Goal: Task Accomplishment & Management: Complete application form

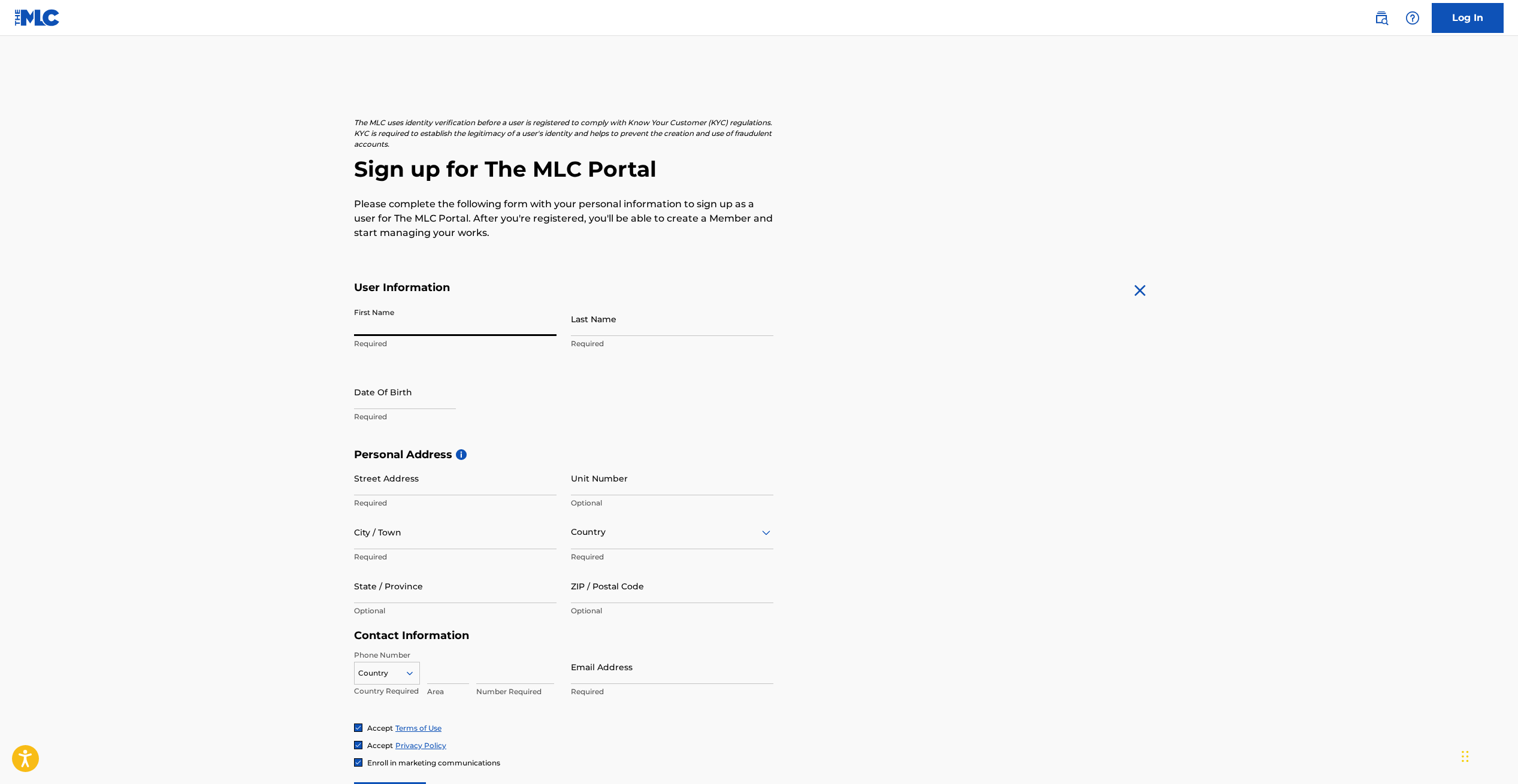
click at [394, 321] on input "First Name" at bounding box center [455, 319] width 202 height 34
type input "ALIAN"
click at [590, 328] on input "Last Name" at bounding box center [672, 319] width 202 height 34
type input "[PERSON_NAME]"
click at [405, 393] on input "text" at bounding box center [405, 392] width 102 height 34
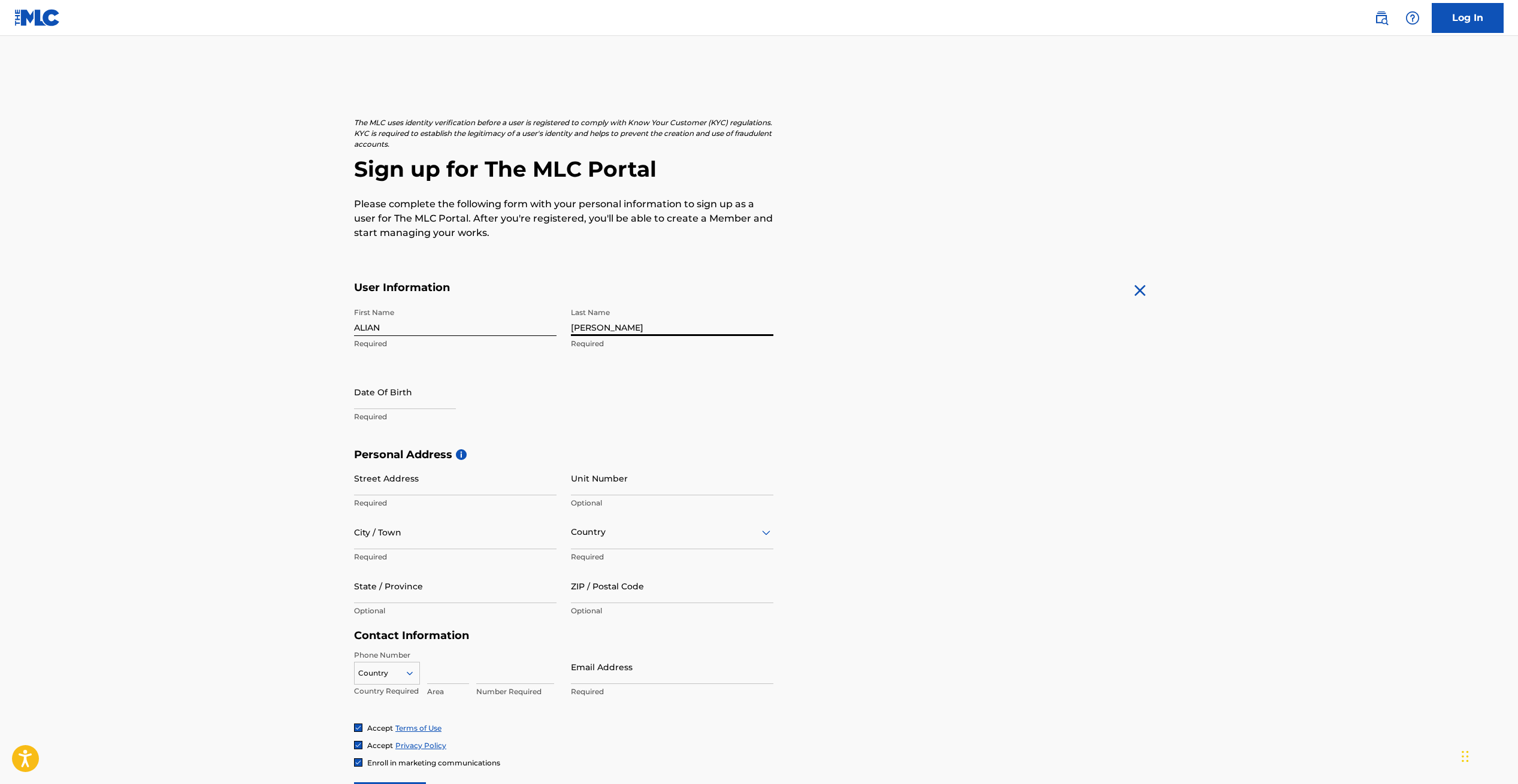
select select "8"
select select "2025"
click at [431, 429] on select "January February March April May June July August September October November De…" at bounding box center [405, 431] width 69 height 14
select select "6"
click at [371, 424] on select "January February March April May June July August September October November De…" at bounding box center [405, 431] width 69 height 14
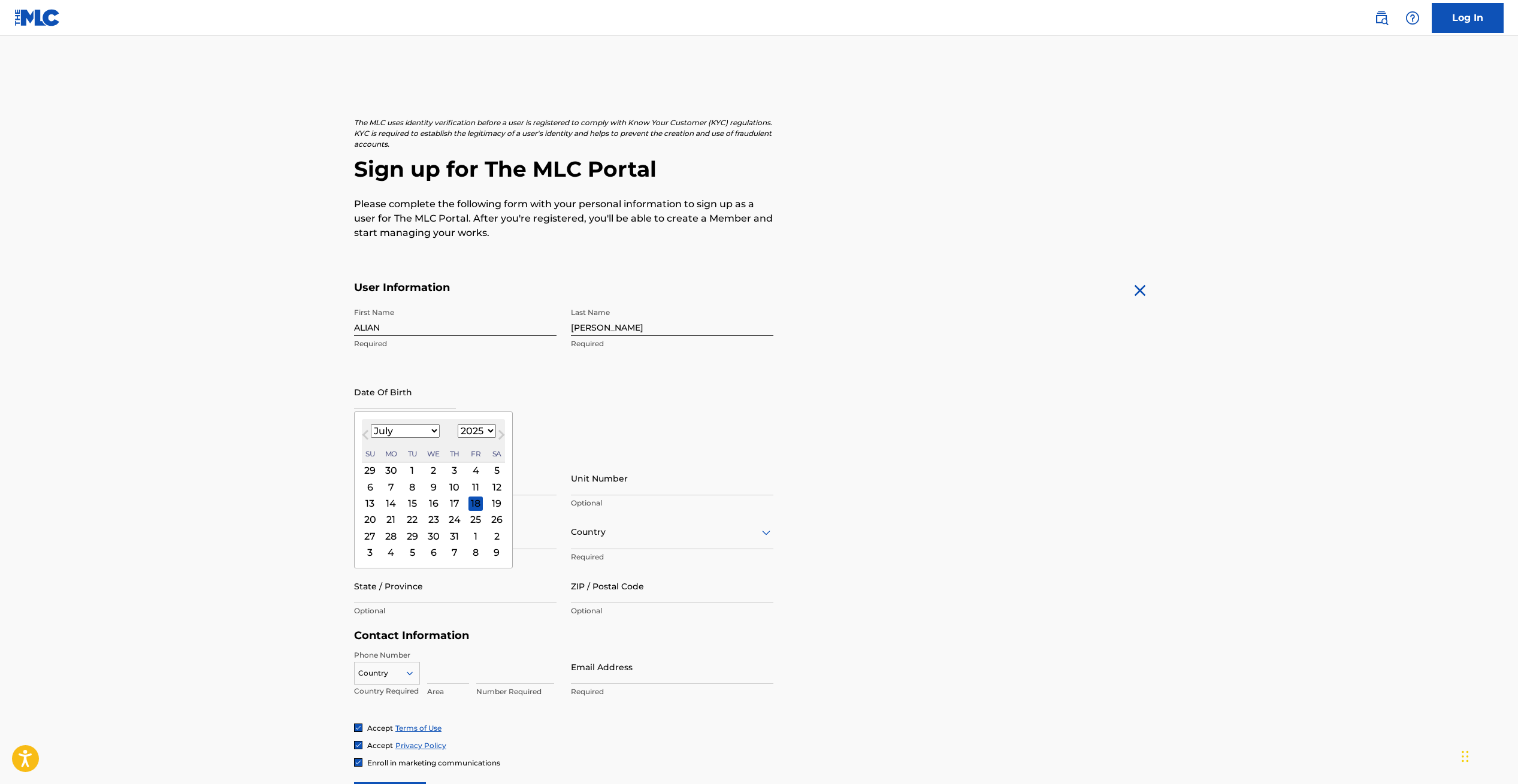
click at [415, 532] on div "29" at bounding box center [412, 536] width 14 height 14
type input "[DATE]"
click at [481, 485] on input "Street Address" at bounding box center [455, 478] width 202 height 34
type input "[STREET_ADDRESS]"
type input "Loxahatchee"
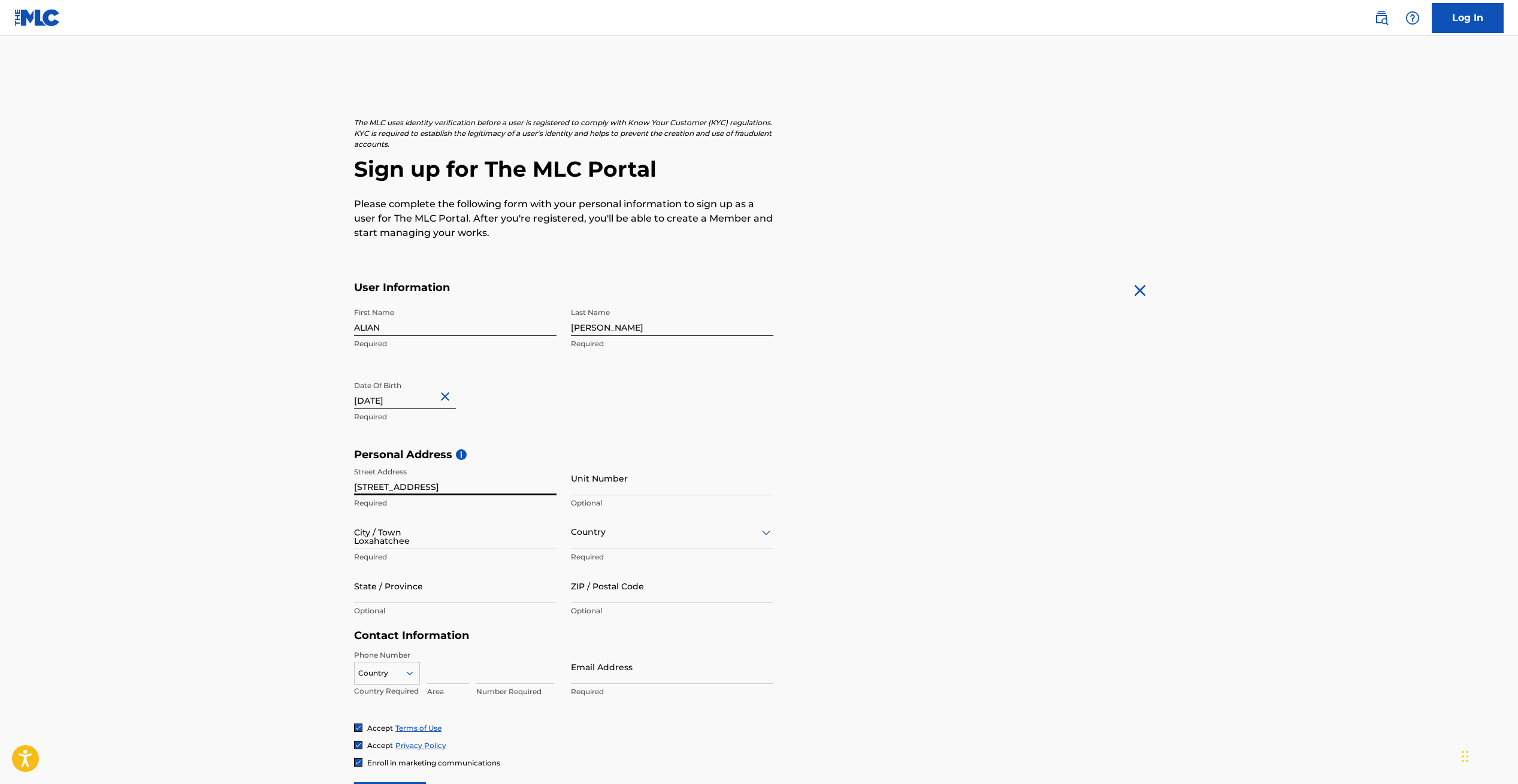
type input "[GEOGRAPHIC_DATA]"
type input "[US_STATE]"
type input "33470"
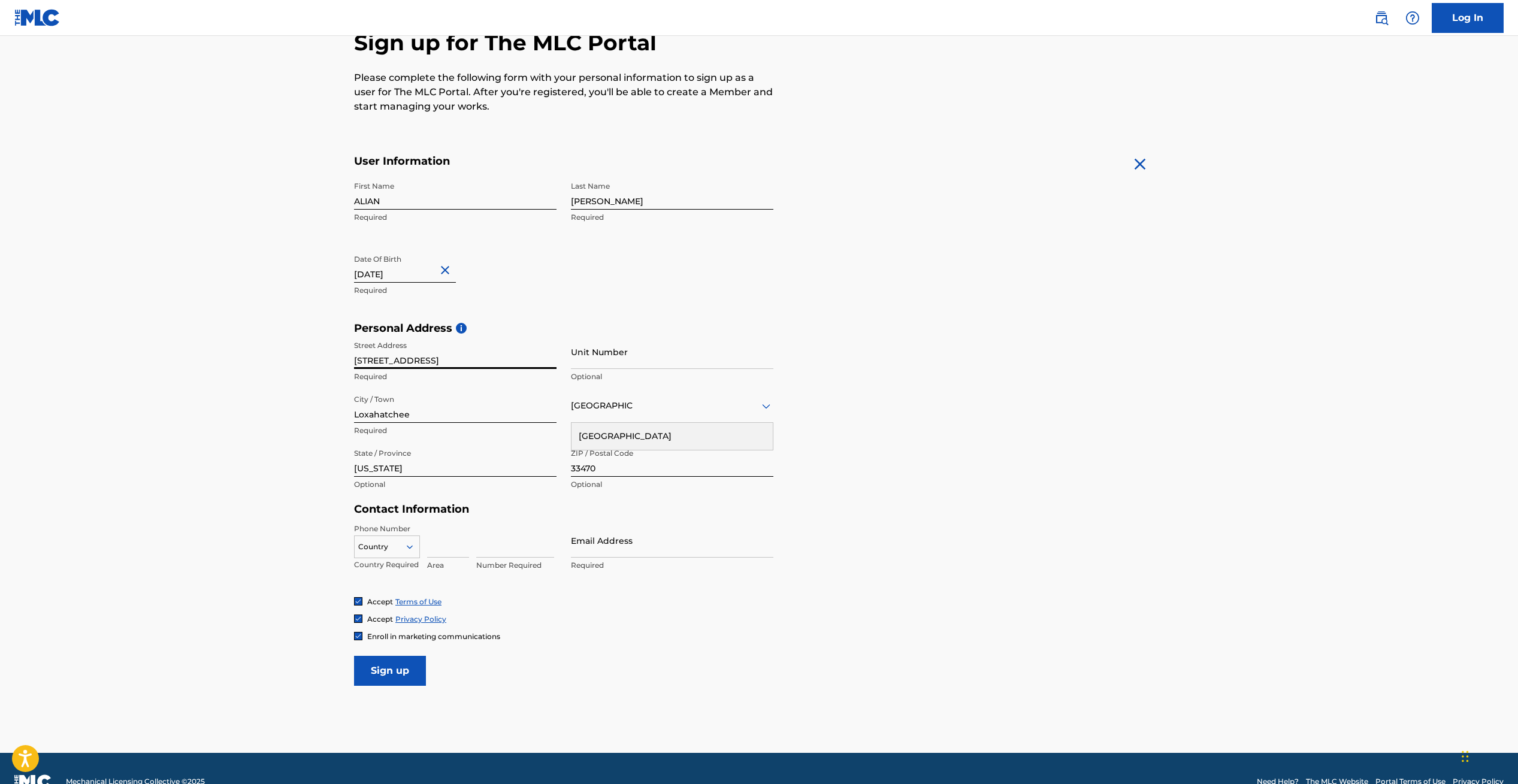
scroll to position [134, 0]
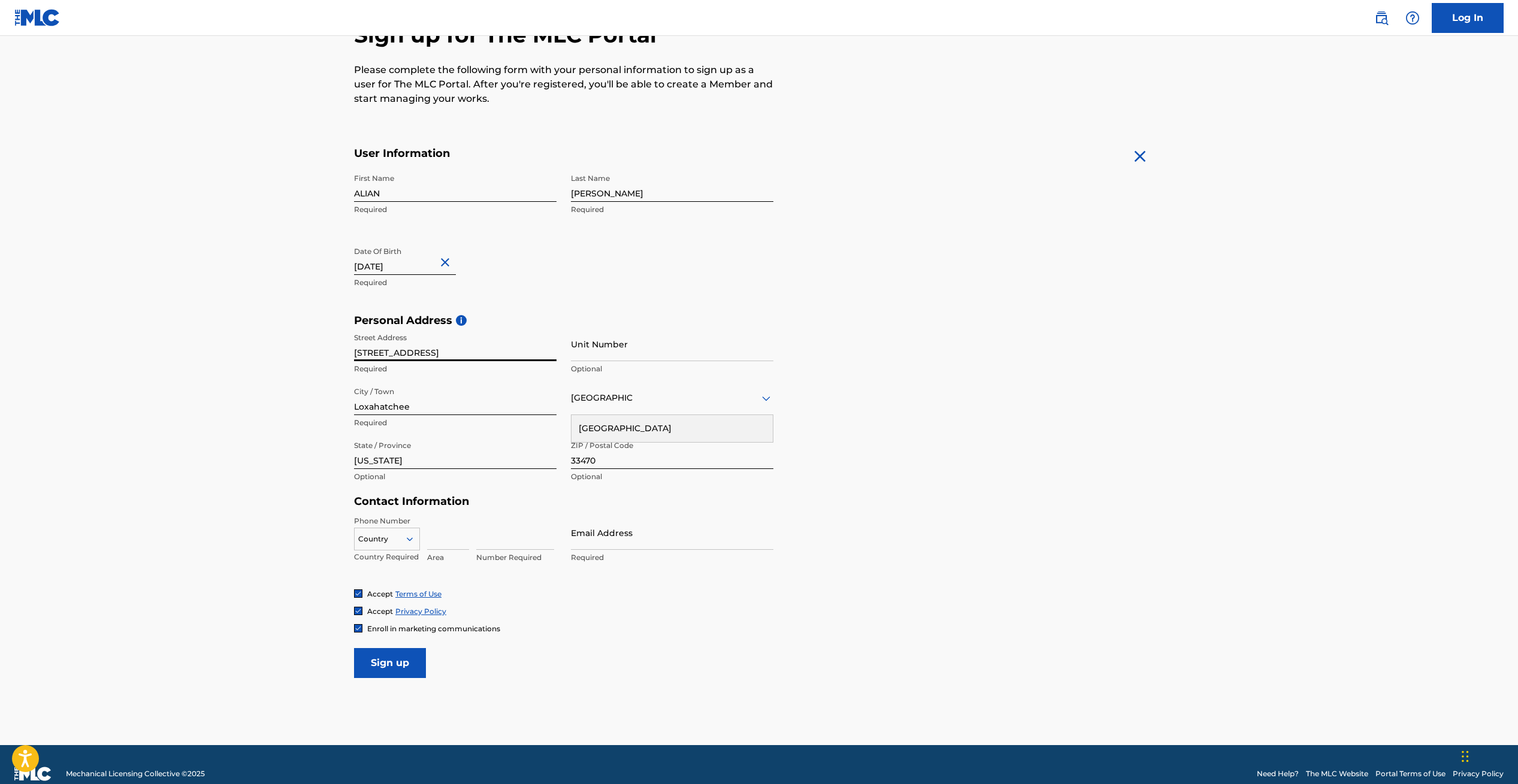
click at [417, 544] on div at bounding box center [387, 539] width 65 height 13
click at [372, 559] on div "US, [GEOGRAPHIC_DATA] +1" at bounding box center [387, 569] width 65 height 47
click at [444, 542] on input at bounding box center [448, 533] width 42 height 34
type input "305"
click at [488, 539] on input at bounding box center [514, 533] width 78 height 34
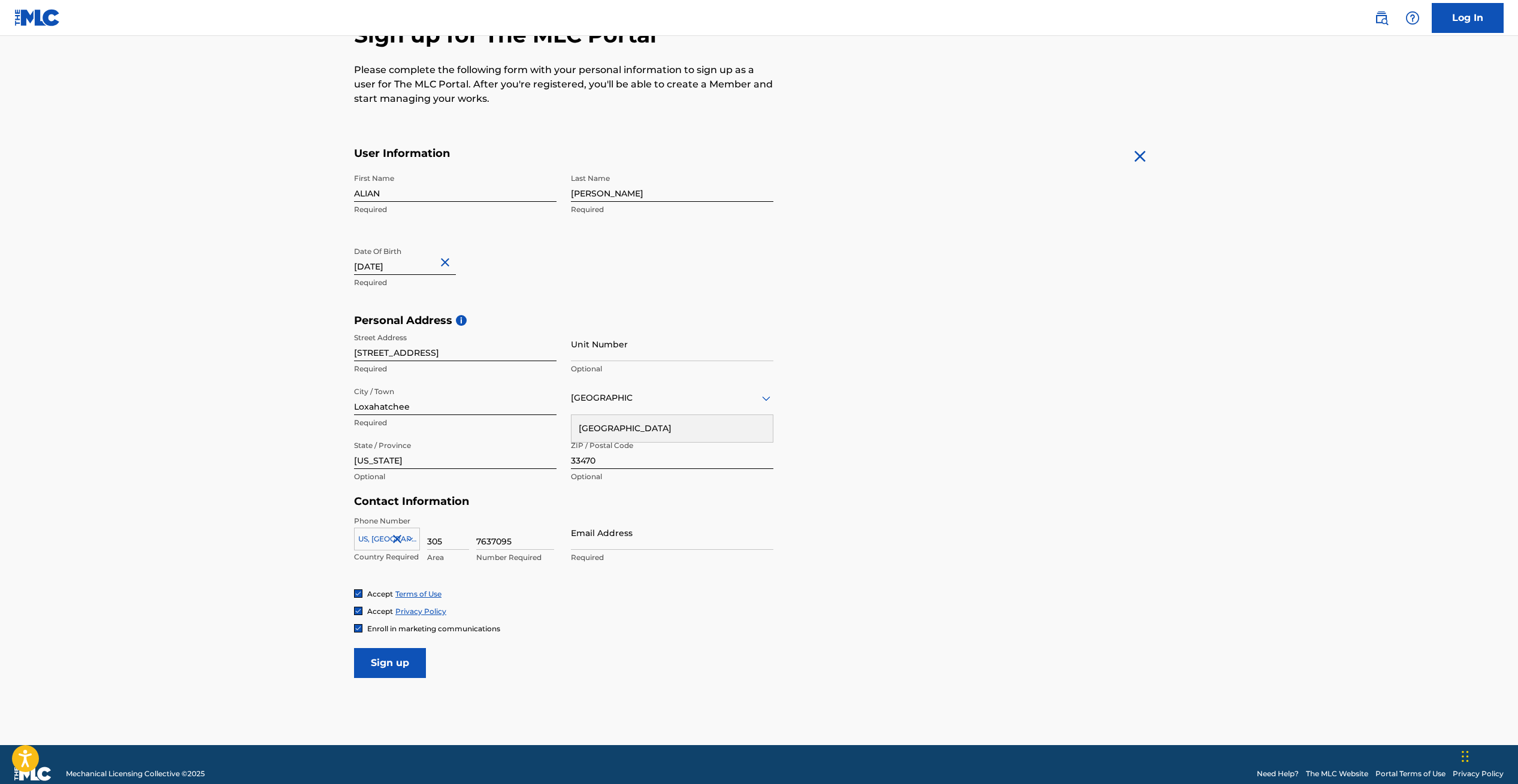
type input "7637095"
click at [590, 540] on input "Email Address" at bounding box center [672, 533] width 202 height 34
type input "[EMAIL_ADDRESS][DOMAIN_NAME]"
click at [390, 667] on input "Sign up" at bounding box center [390, 663] width 72 height 30
click at [361, 628] on img at bounding box center [358, 628] width 7 height 7
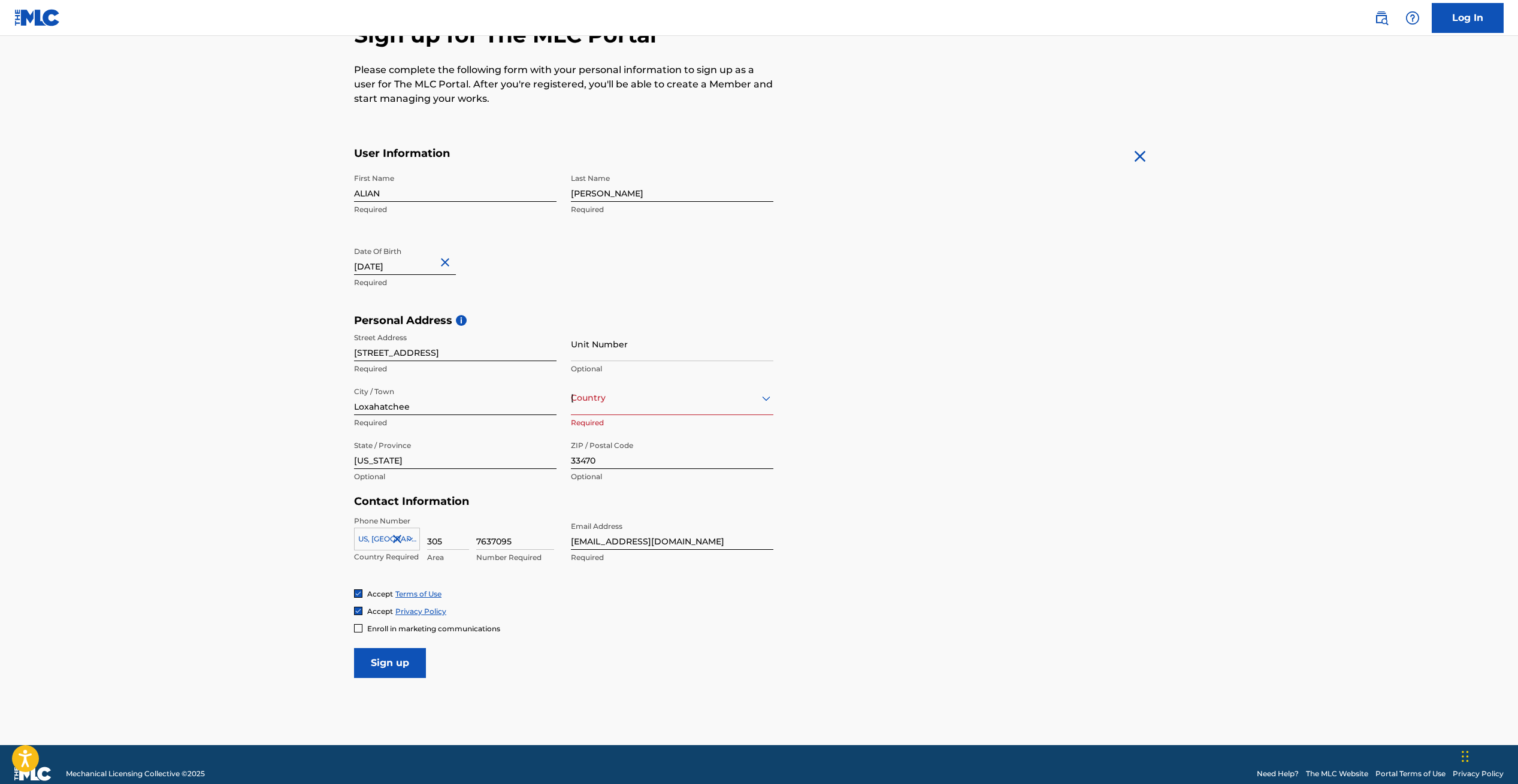
click at [388, 666] on input "Sign up" at bounding box center [390, 663] width 72 height 30
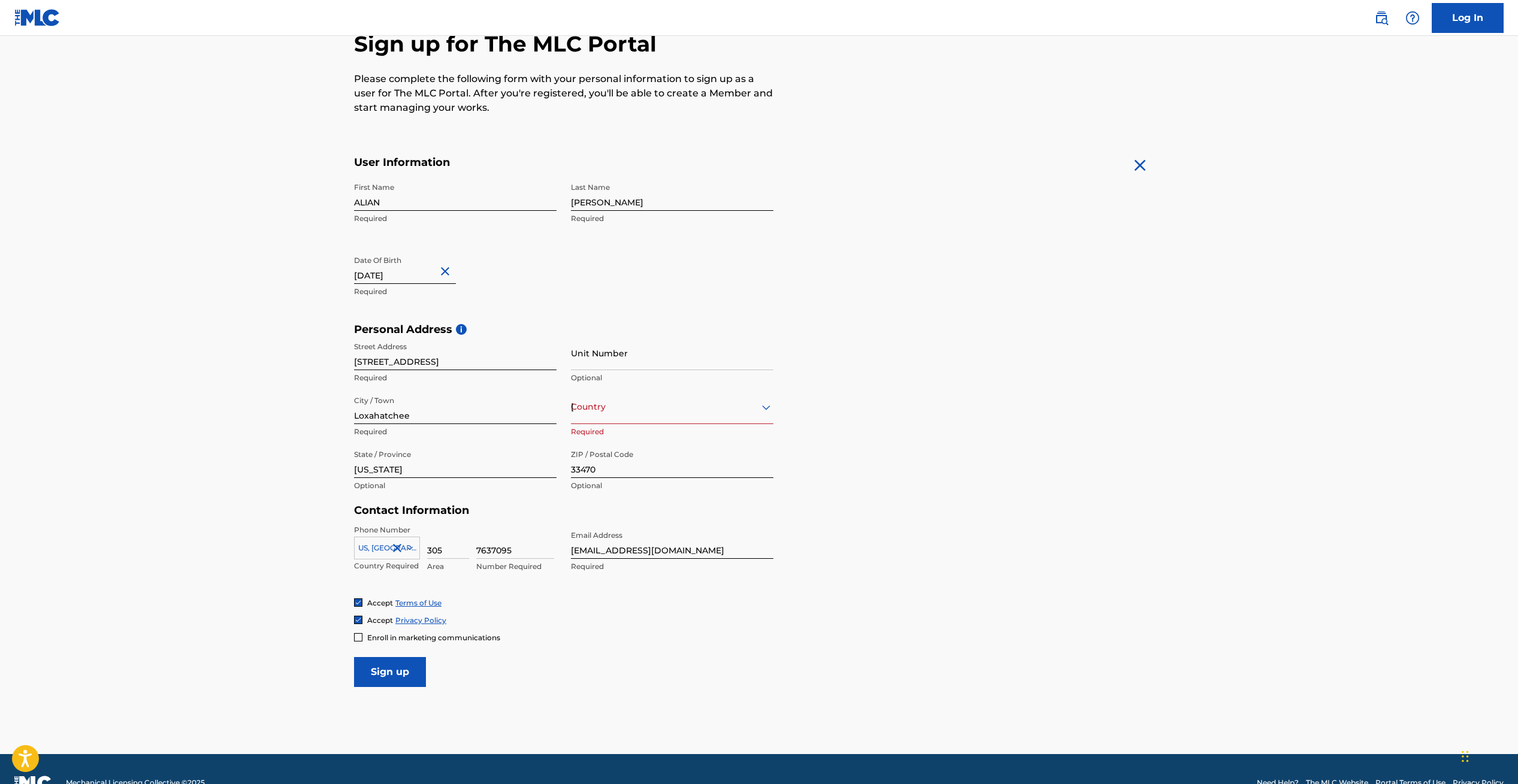
scroll to position [121, 0]
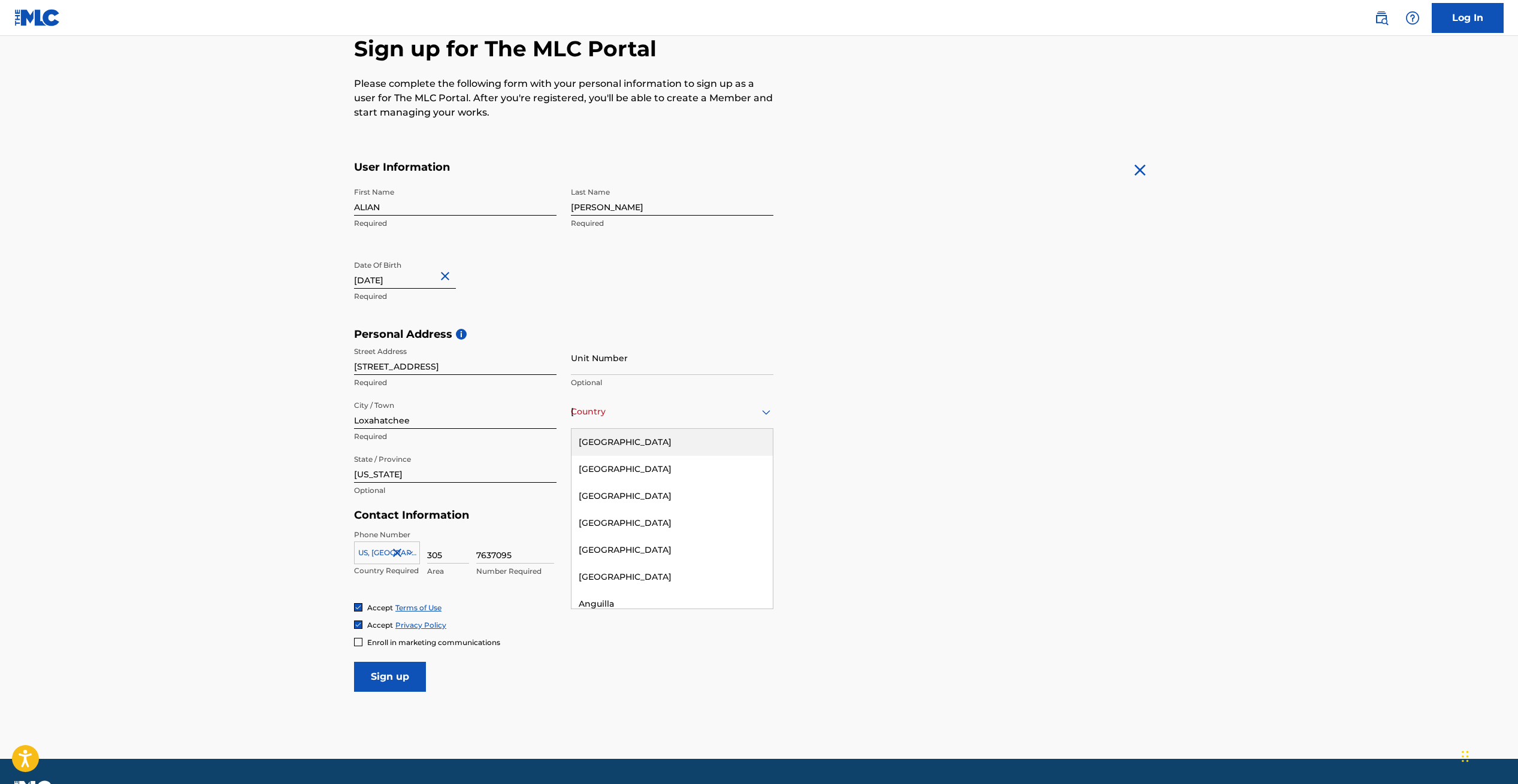
click at [700, 411] on div "[GEOGRAPHIC_DATA]" at bounding box center [672, 412] width 202 height 15
click at [627, 444] on div "[GEOGRAPHIC_DATA]" at bounding box center [672, 442] width 202 height 27
click at [377, 678] on input "Sign up" at bounding box center [390, 677] width 72 height 30
click at [1472, 20] on link "Log In" at bounding box center [1468, 18] width 72 height 30
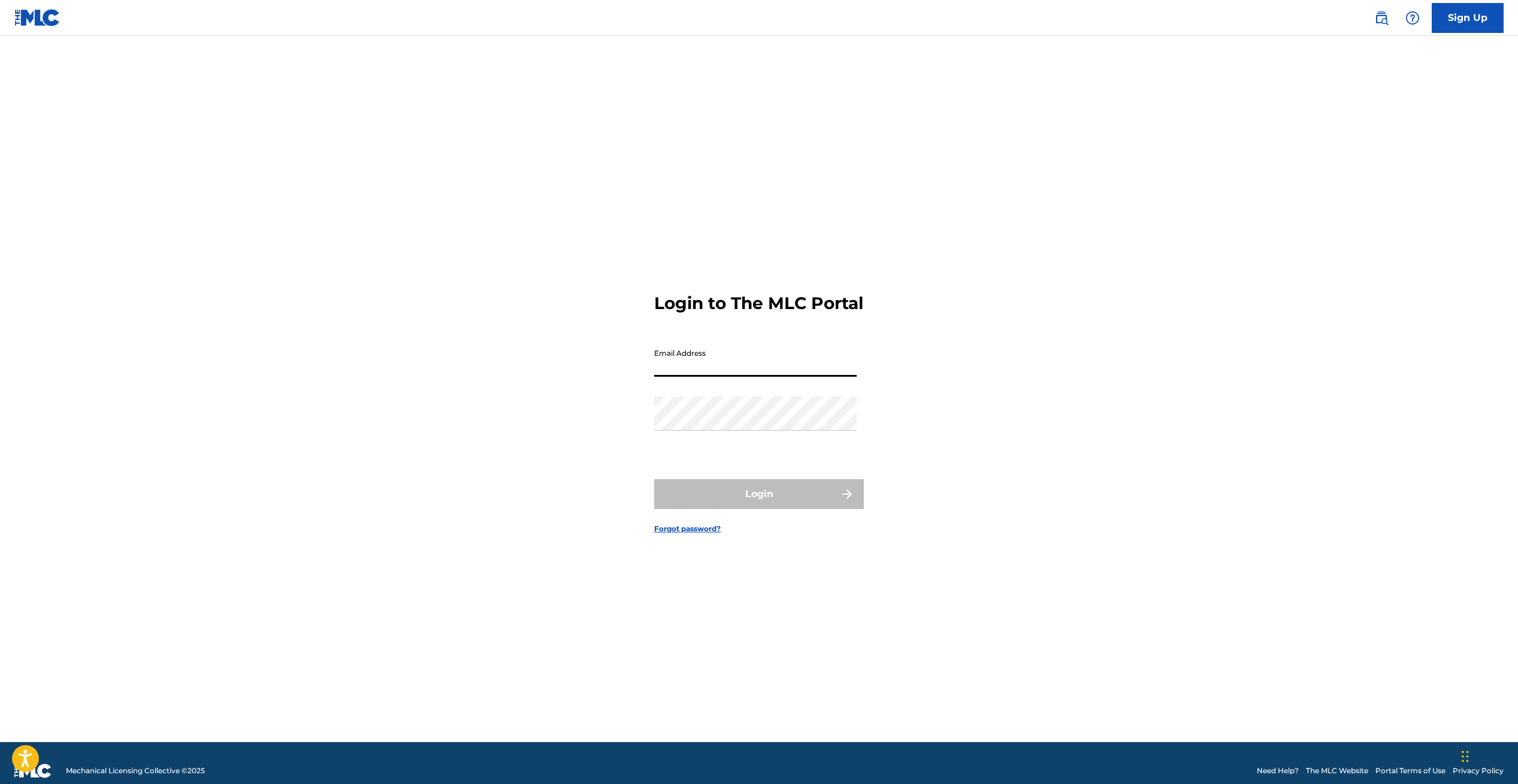
click at [694, 376] on input "Email Address" at bounding box center [755, 360] width 202 height 34
click at [691, 376] on input "Email Address" at bounding box center [755, 360] width 202 height 34
type input "[EMAIL_ADDRESS][DOMAIN_NAME]"
click at [674, 534] on link "Forgot password?" at bounding box center [687, 529] width 67 height 11
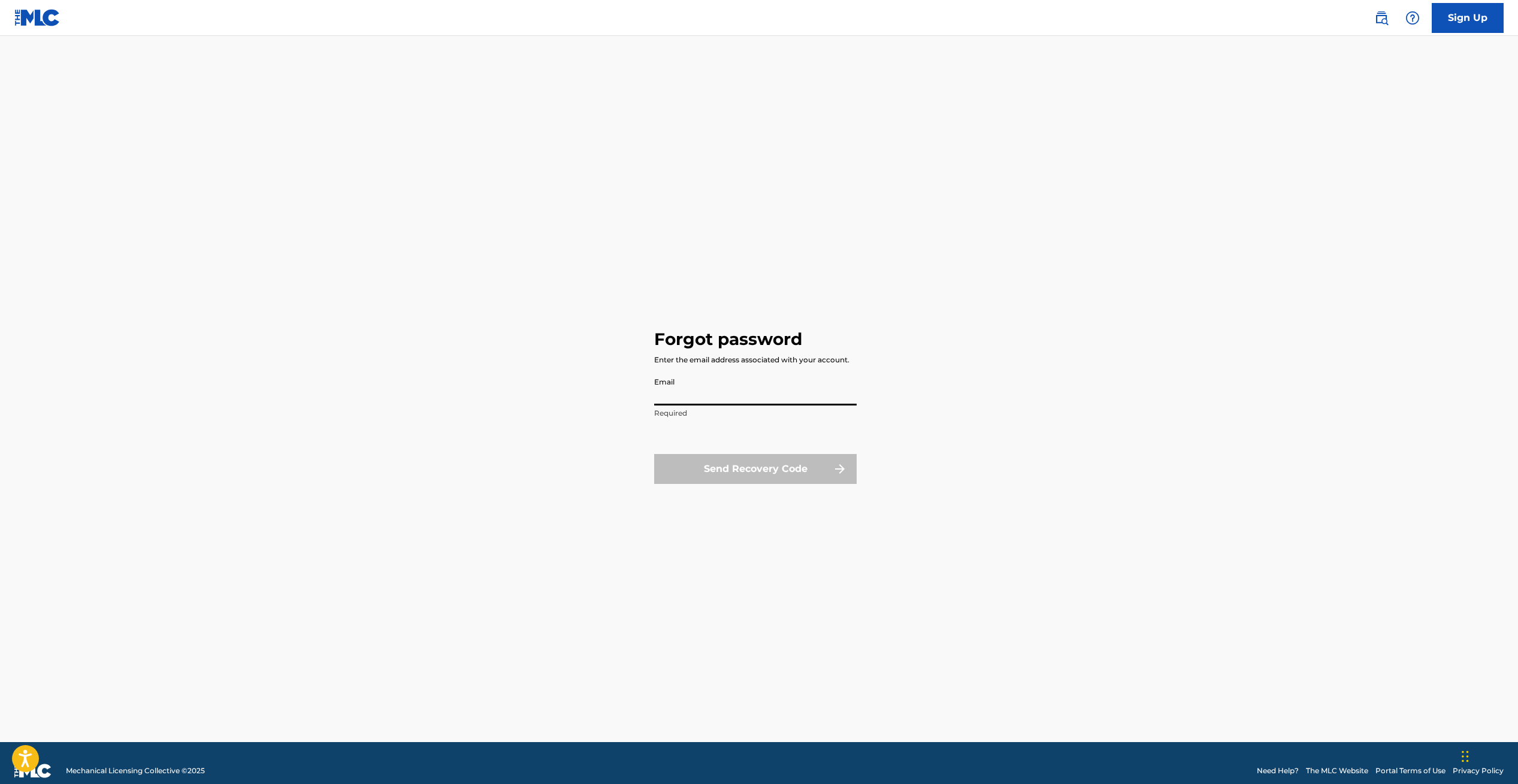
click at [681, 401] on input "Email" at bounding box center [755, 389] width 202 height 34
type input "[EMAIL_ADDRESS][DOMAIN_NAME]"
click at [757, 470] on button "Send Recovery Code" at bounding box center [755, 469] width 202 height 30
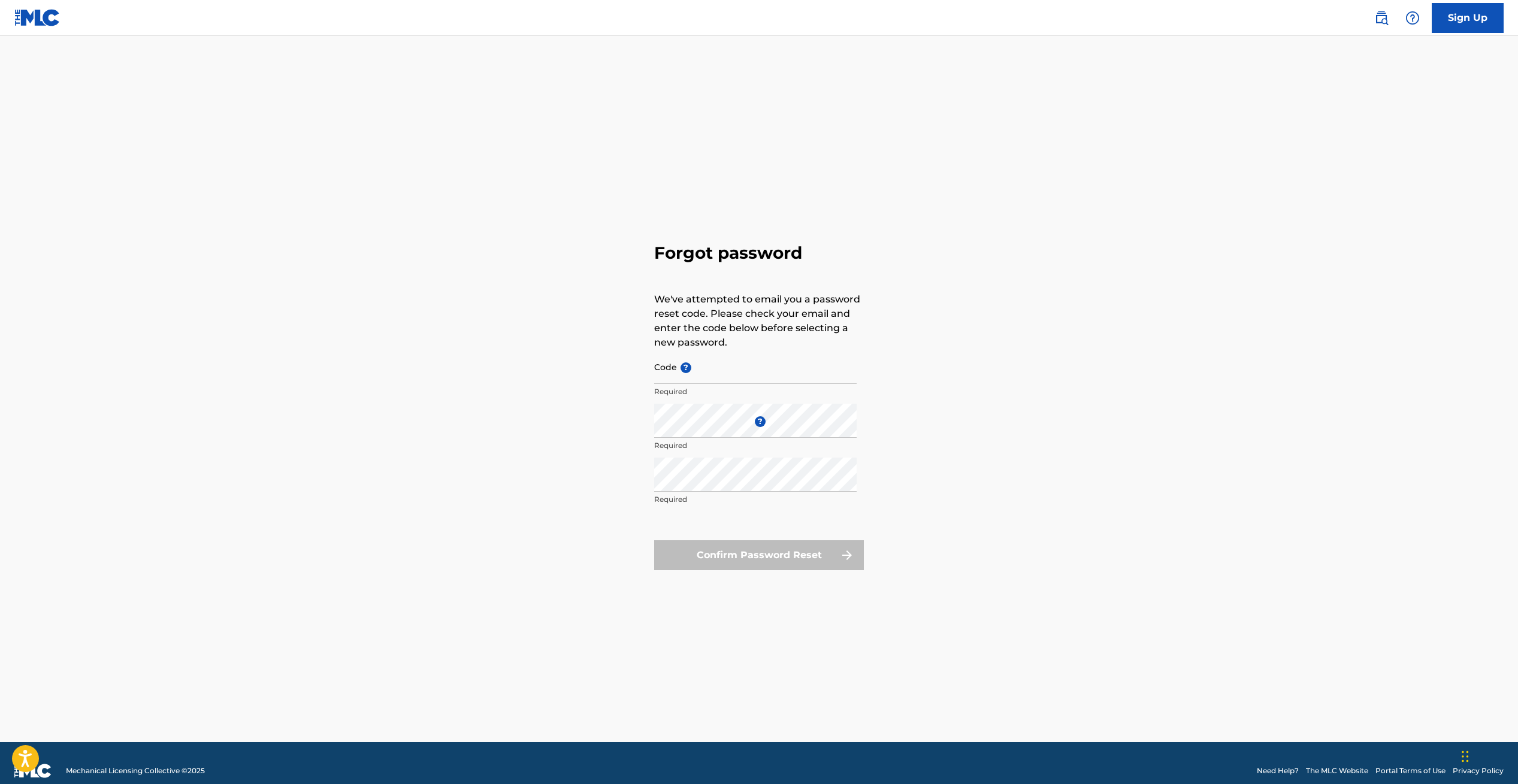
click at [708, 368] on input "Code ?" at bounding box center [755, 367] width 202 height 34
paste input "FP_10083fcea0f9a1aee3e642725ca2"
type input "FP_10083fcea0f9a1aee3e642725ca2"
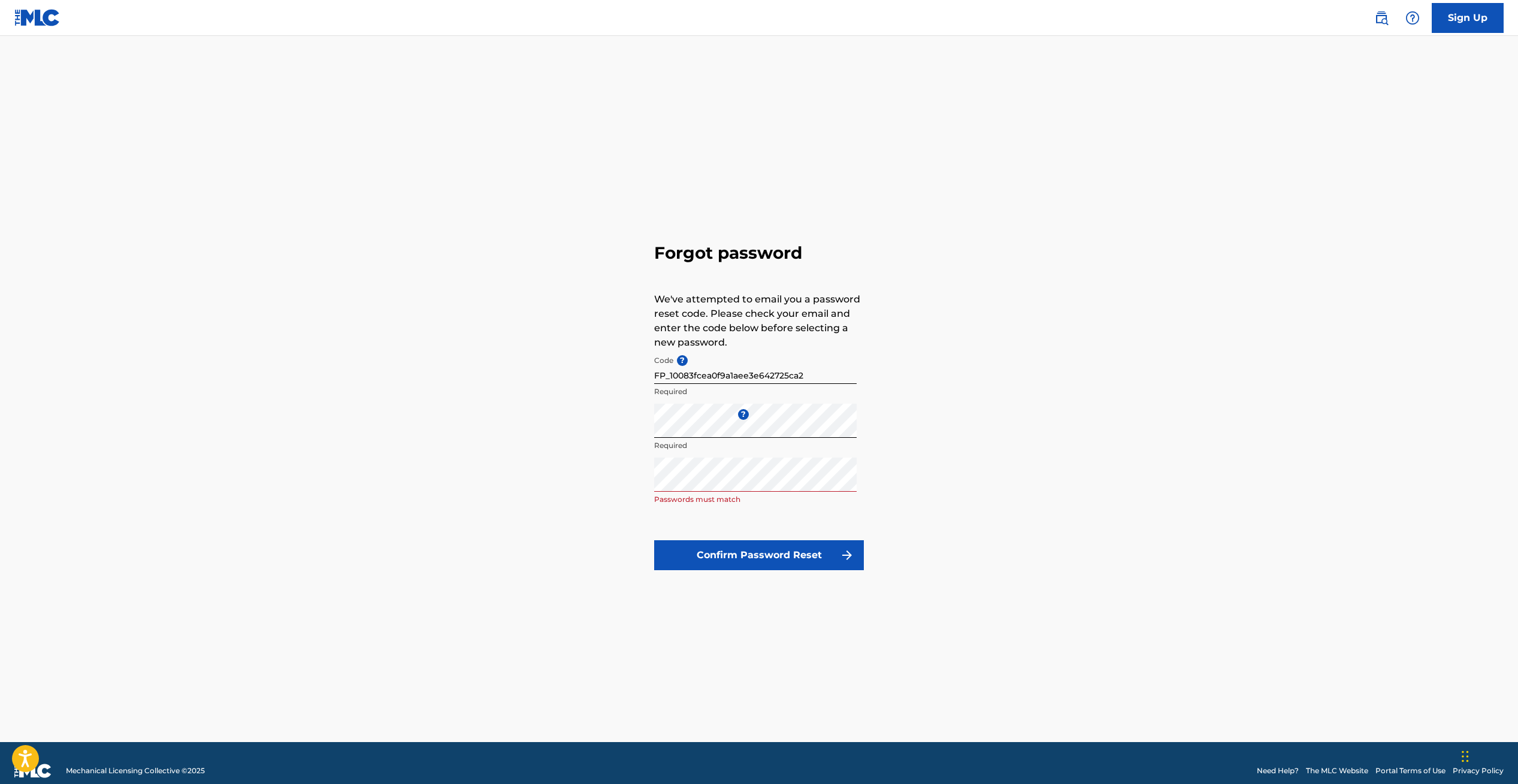
click at [741, 554] on button "Confirm Password Reset" at bounding box center [758, 555] width 209 height 30
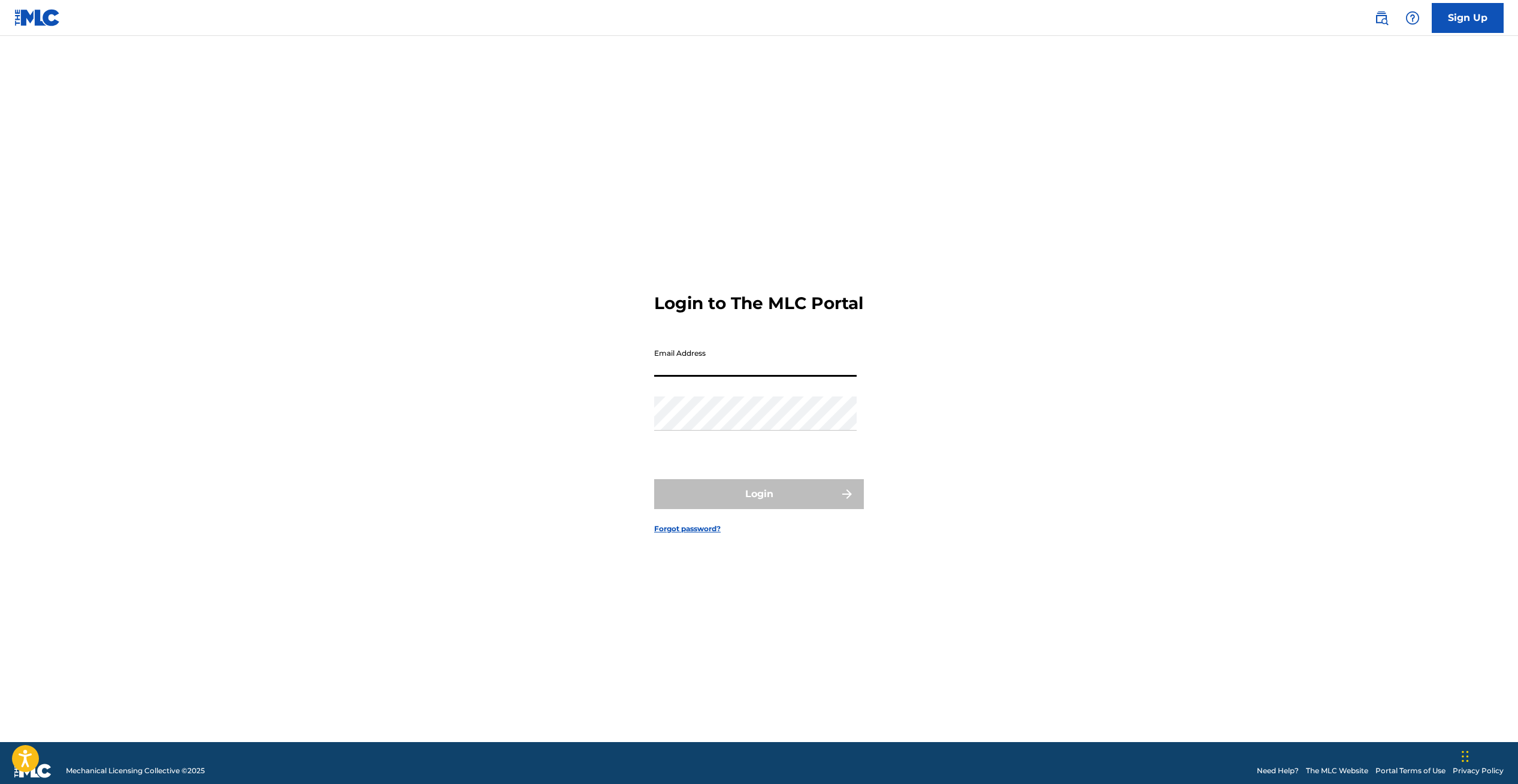
click at [694, 374] on input "Email Address" at bounding box center [755, 360] width 202 height 34
type input "[EMAIL_ADDRESS][DOMAIN_NAME]"
click at [761, 502] on button "Login" at bounding box center [758, 494] width 209 height 30
click at [717, 430] on input "Code" at bounding box center [755, 412] width 202 height 34
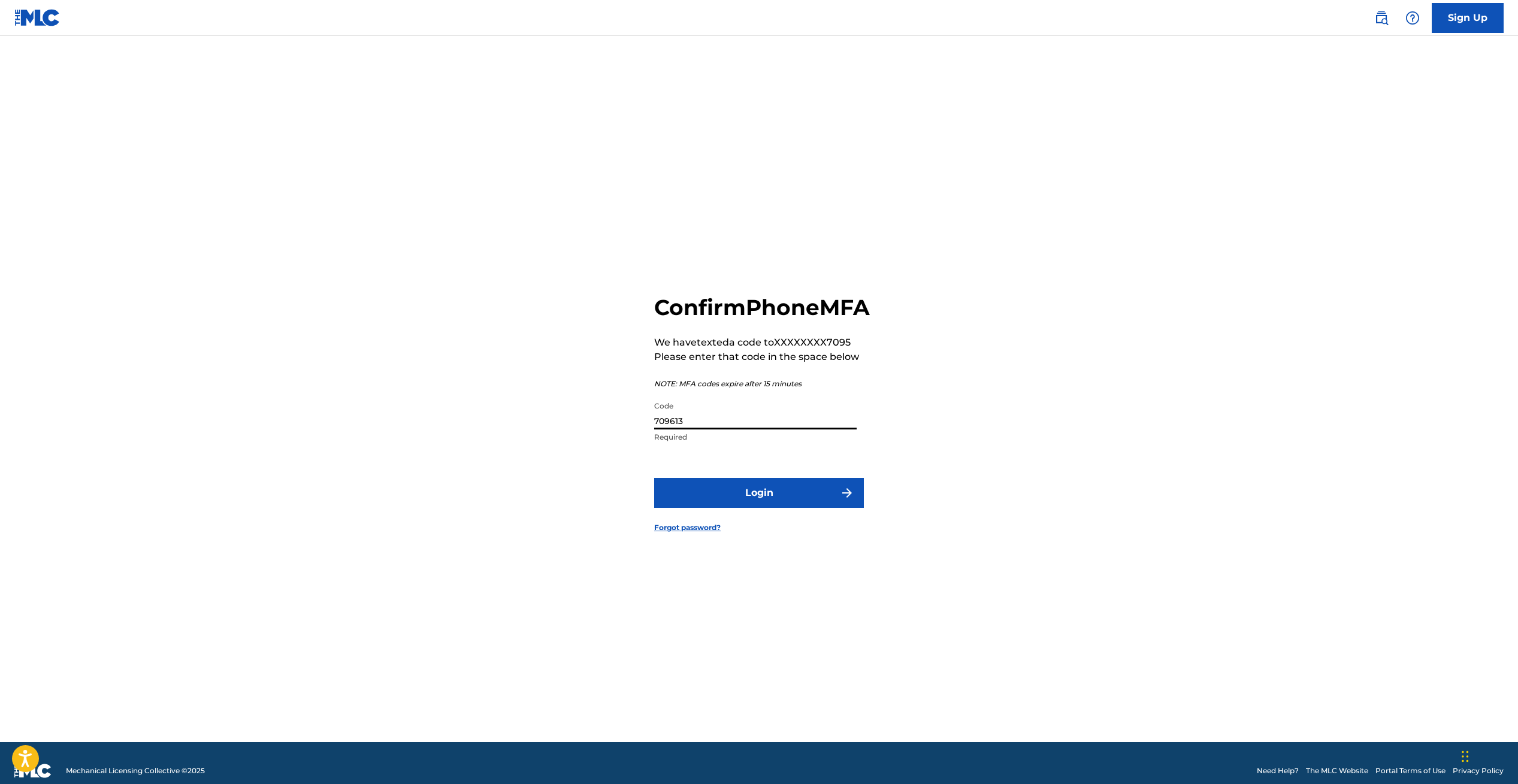
type input "709613"
click at [760, 508] on button "Login" at bounding box center [758, 493] width 209 height 30
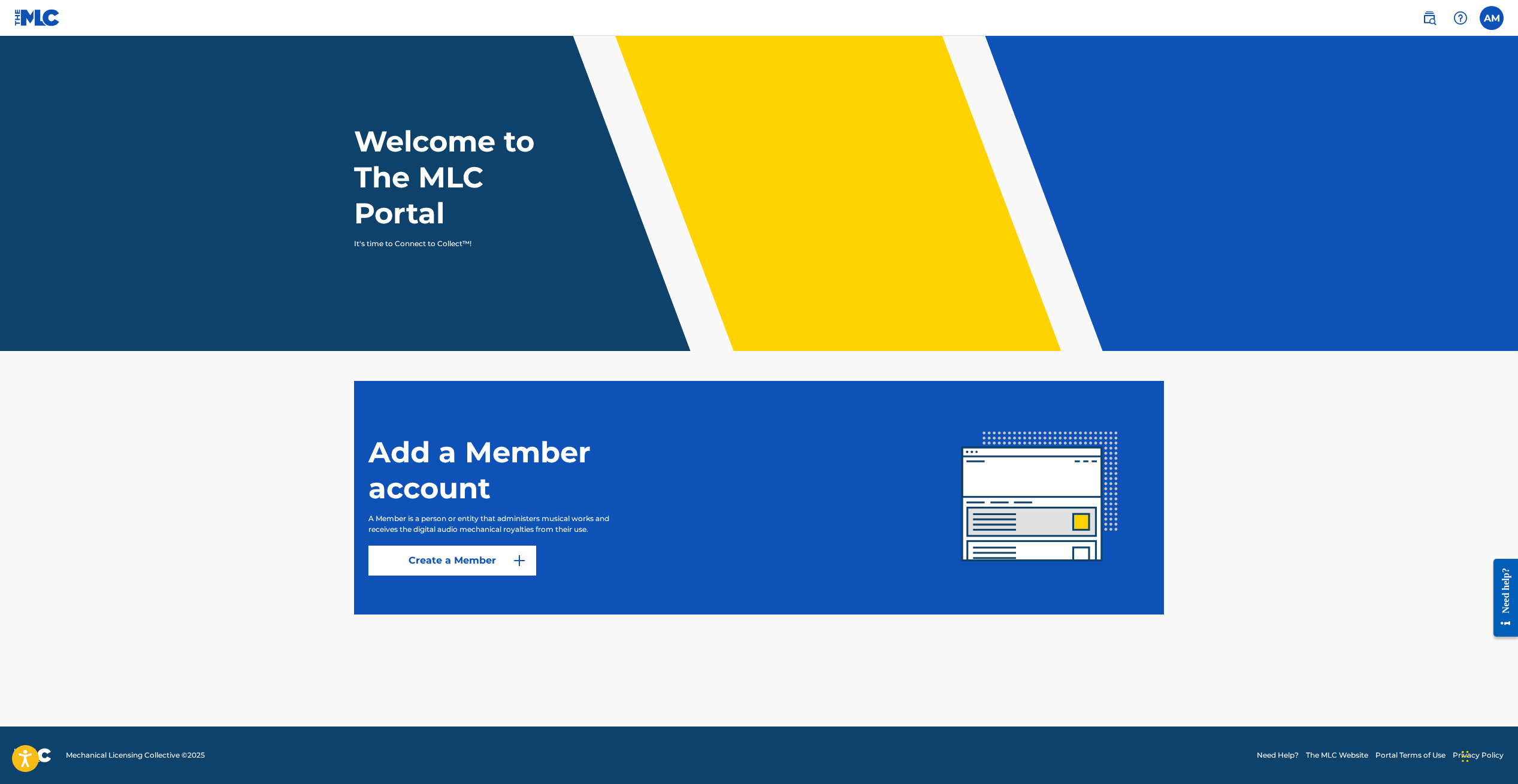
click at [1494, 18] on label at bounding box center [1491, 18] width 24 height 24
click at [1491, 18] on input "AM [PERSON_NAME] [EMAIL_ADDRESS][DOMAIN_NAME] Profile Log out" at bounding box center [1491, 18] width 0 height 0
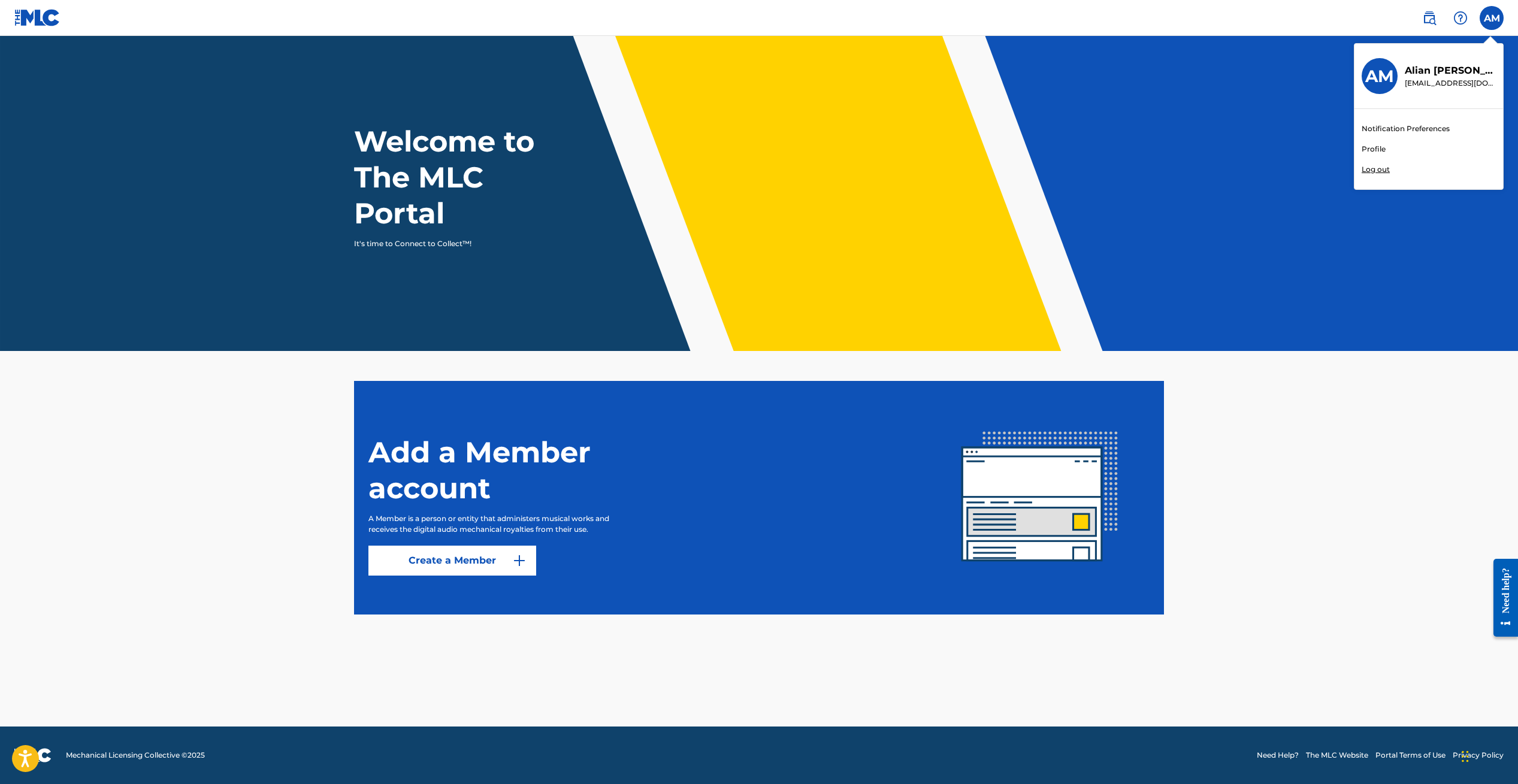
click at [1376, 146] on link "Profile" at bounding box center [1373, 149] width 24 height 11
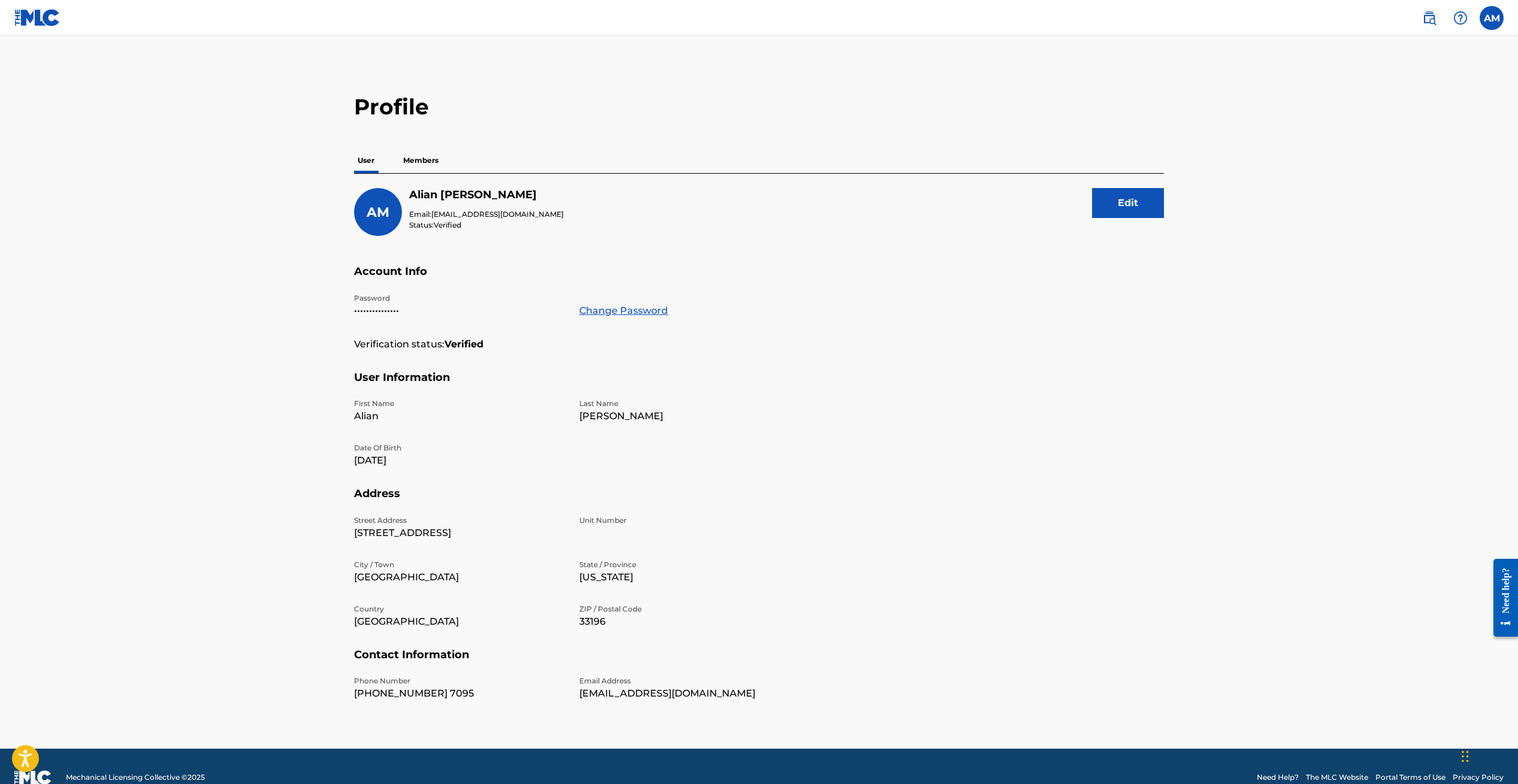
click at [1125, 201] on button "Edit" at bounding box center [1128, 203] width 72 height 30
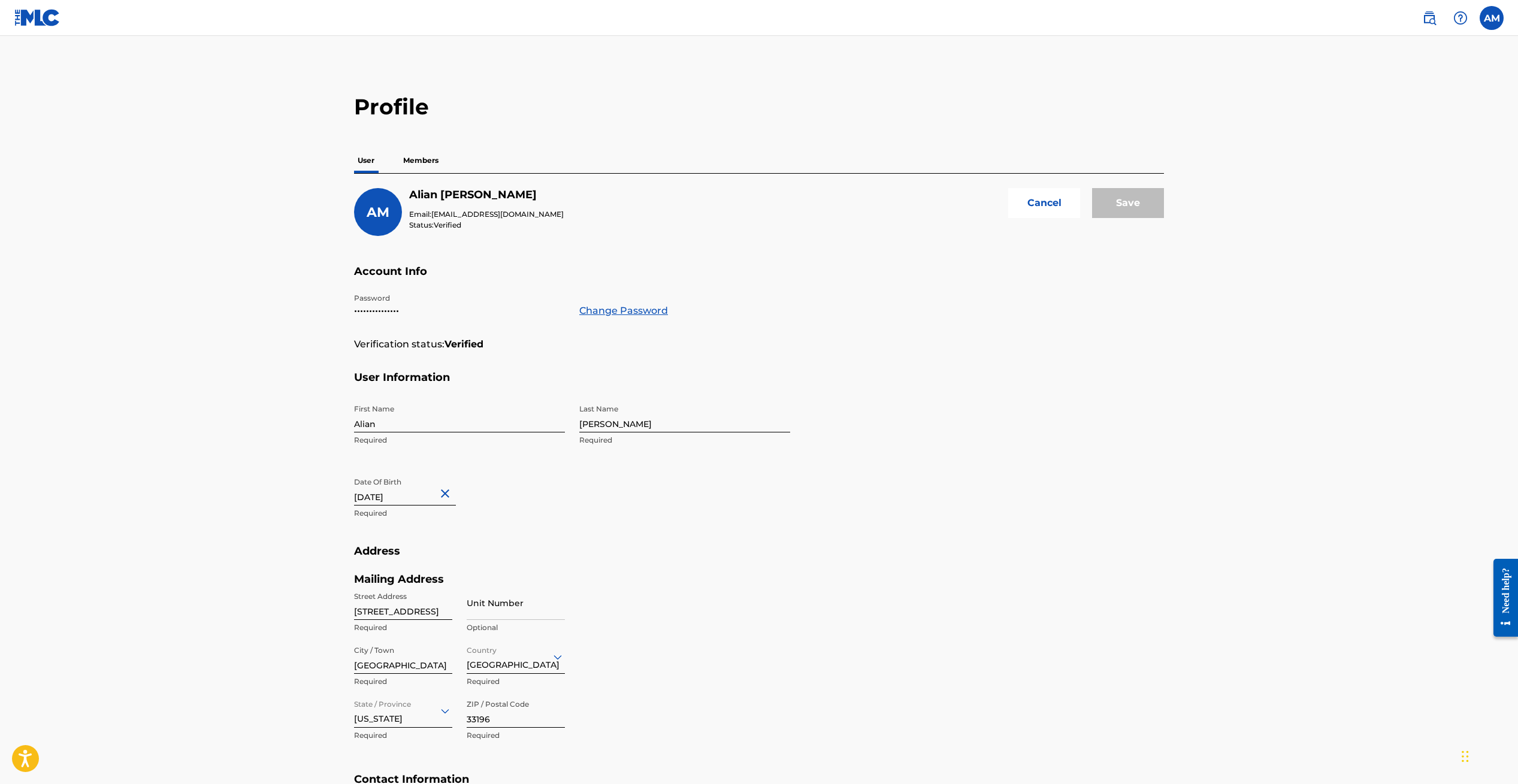
click at [438, 615] on input "[STREET_ADDRESS]" at bounding box center [402, 603] width 98 height 34
type input "9"
type input "[STREET_ADDRESS]"
type input "[GEOGRAPHIC_DATA]"
type input "[US_STATE]"
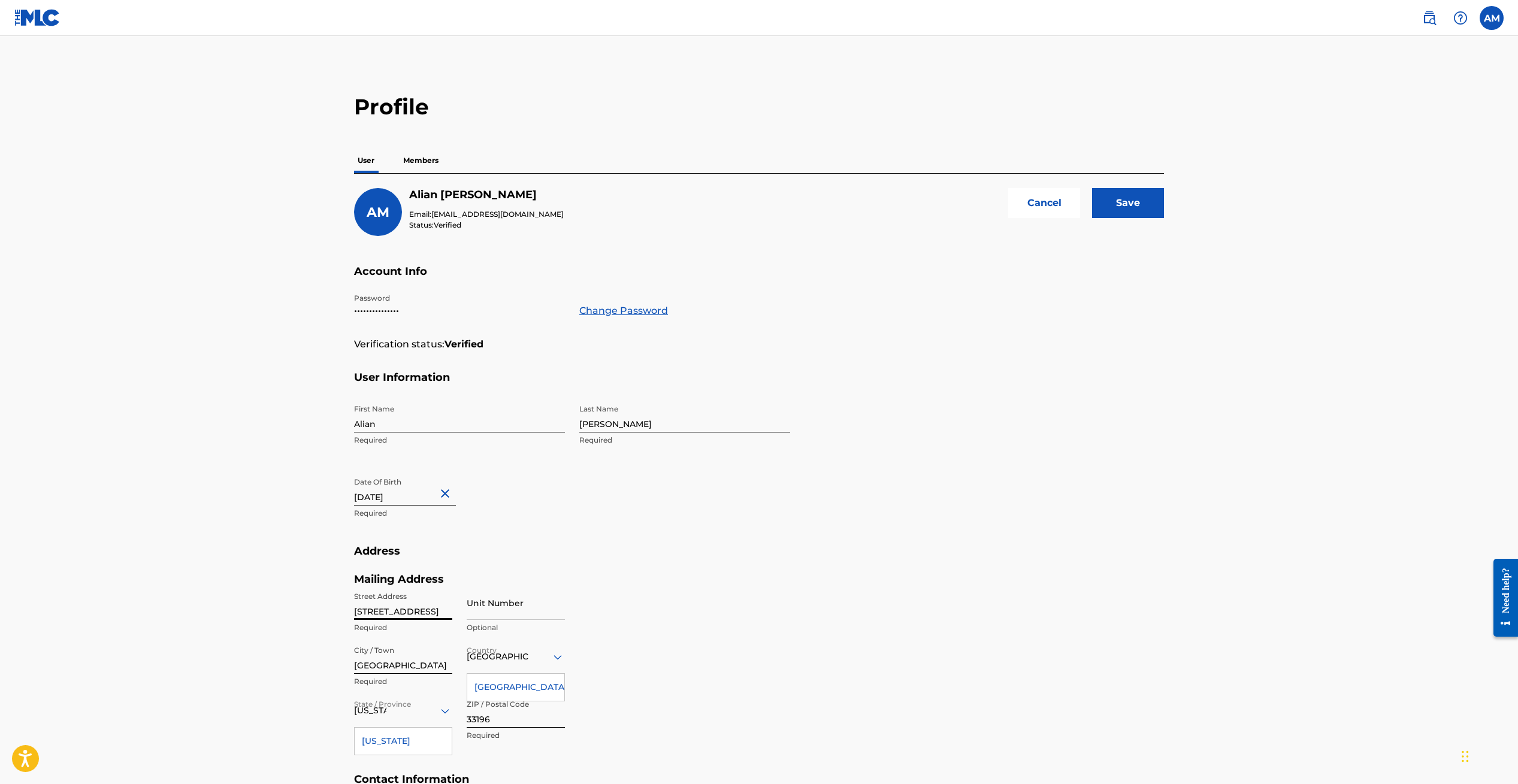
click at [459, 670] on div "Street Address [STREET_ADDRESS][GEOGRAPHIC_DATA] Unit Number Optional City / To…" at bounding box center [459, 666] width 211 height 162
click at [408, 666] on input "[GEOGRAPHIC_DATA]" at bounding box center [402, 657] width 98 height 34
type input "M"
type input "Loxahatchee"
click at [518, 688] on div "[GEOGRAPHIC_DATA]" at bounding box center [516, 687] width 97 height 27
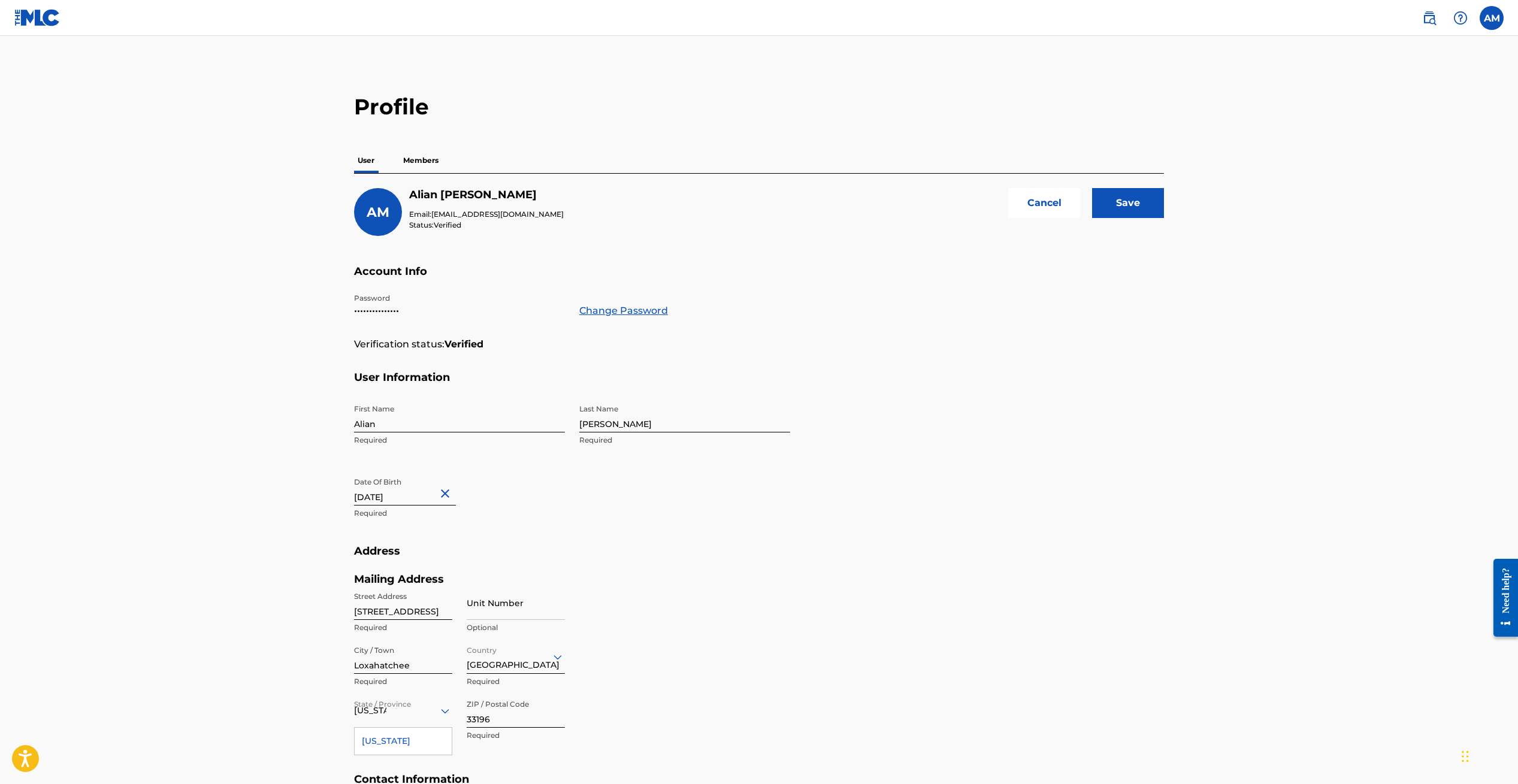
click at [507, 724] on input "33196" at bounding box center [515, 711] width 98 height 34
type input "33470"
click at [410, 738] on div "[US_STATE]" at bounding box center [403, 741] width 97 height 27
click at [1135, 203] on input "Save" at bounding box center [1128, 203] width 72 height 30
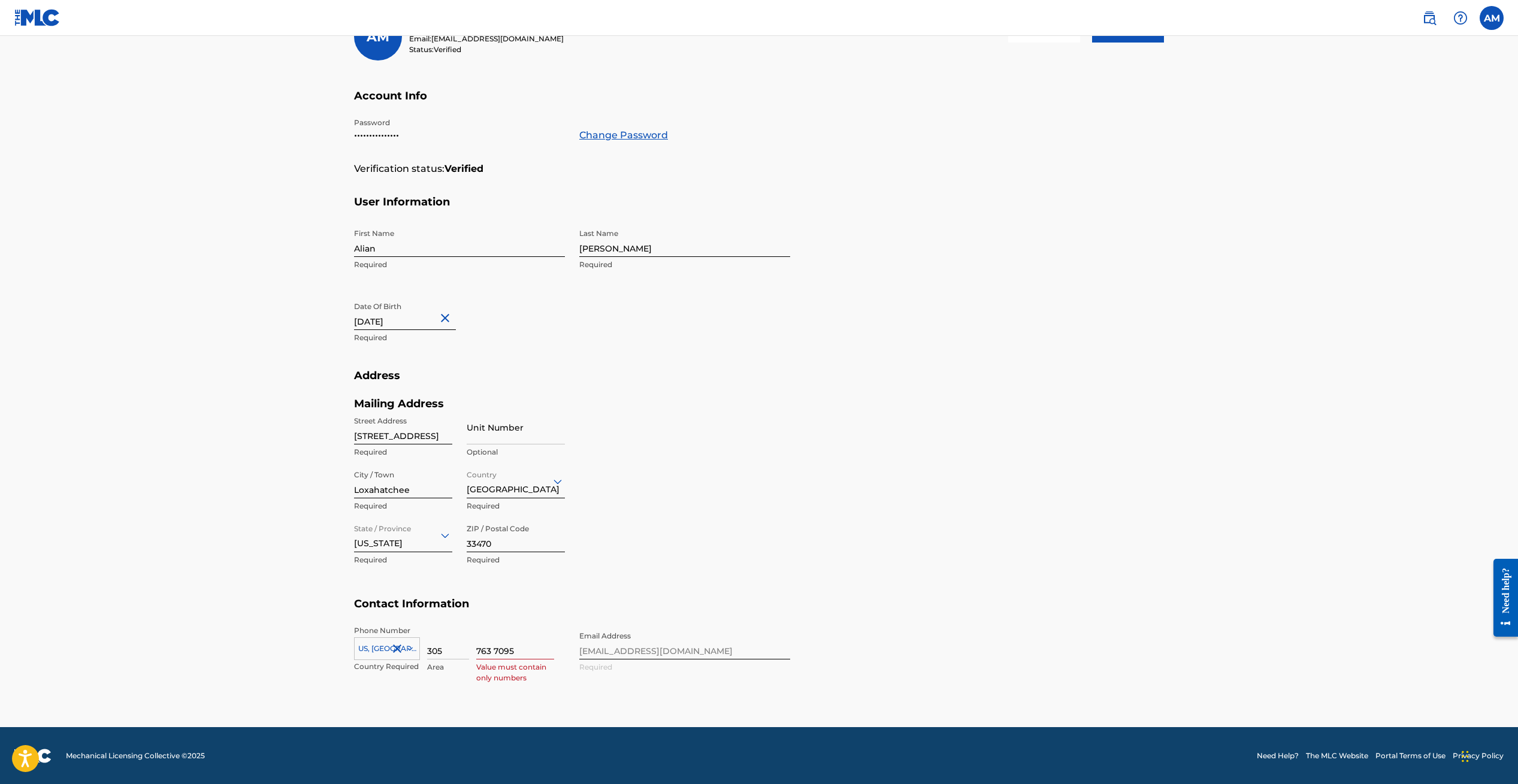
click at [494, 648] on input "763 7095" at bounding box center [514, 643] width 78 height 34
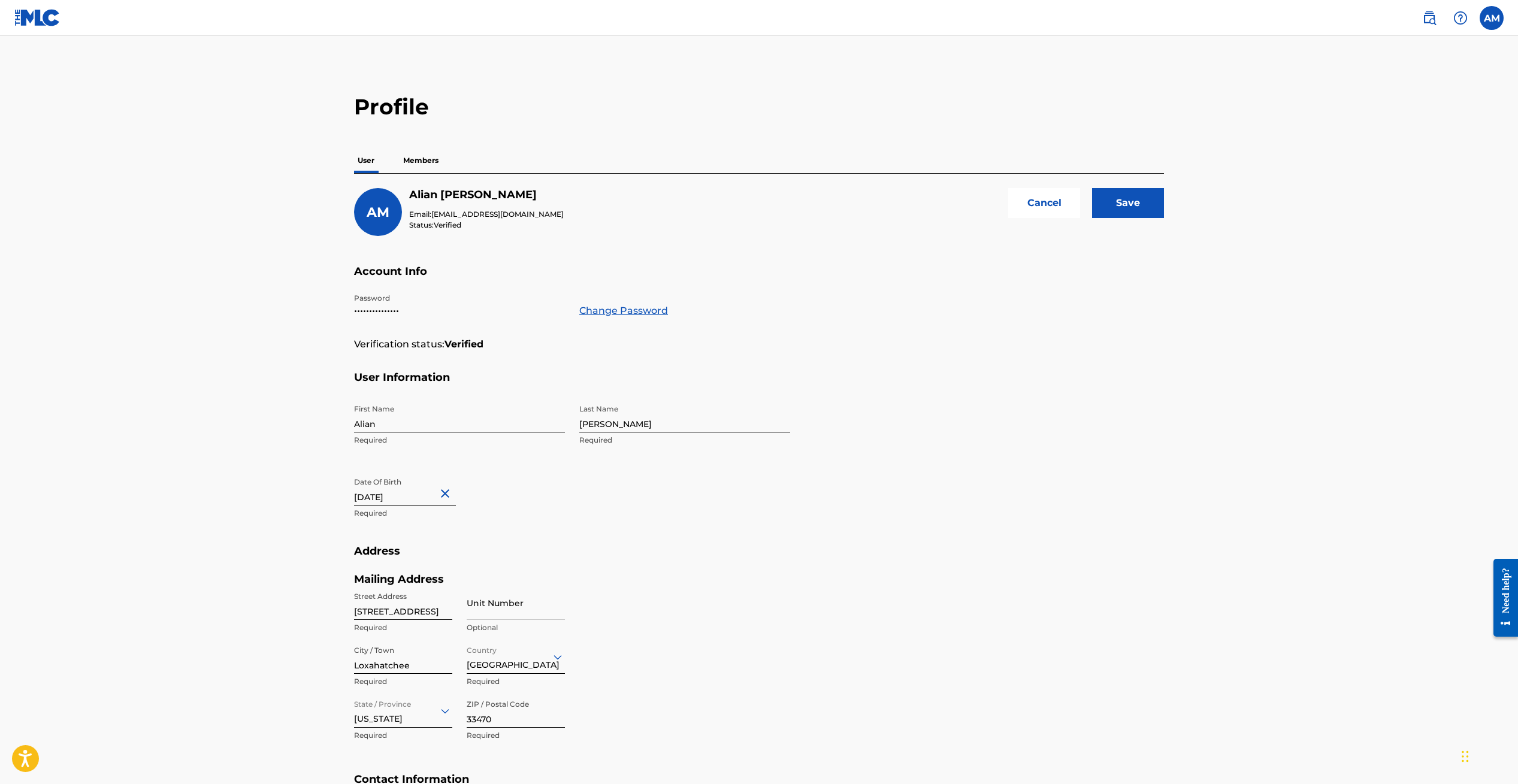
type input "7637095"
click at [1124, 205] on input "Save" at bounding box center [1128, 203] width 72 height 30
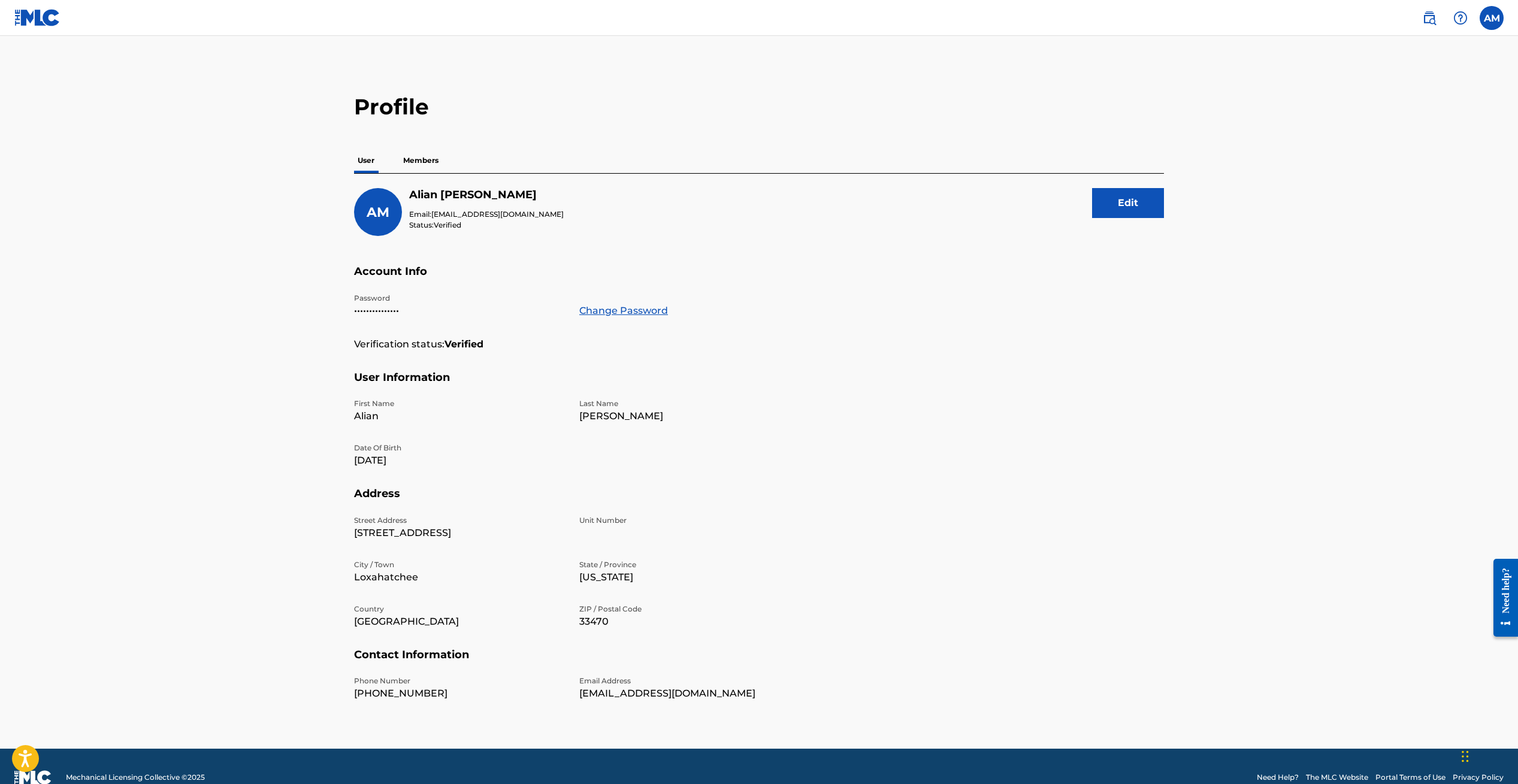
click at [1489, 16] on label at bounding box center [1491, 18] width 24 height 24
click at [1491, 18] on input "AM [PERSON_NAME] [EMAIL_ADDRESS][DOMAIN_NAME] Notification Preferences Profile …" at bounding box center [1491, 18] width 0 height 0
click at [1393, 131] on link "Notification Preferences" at bounding box center [1405, 129] width 88 height 11
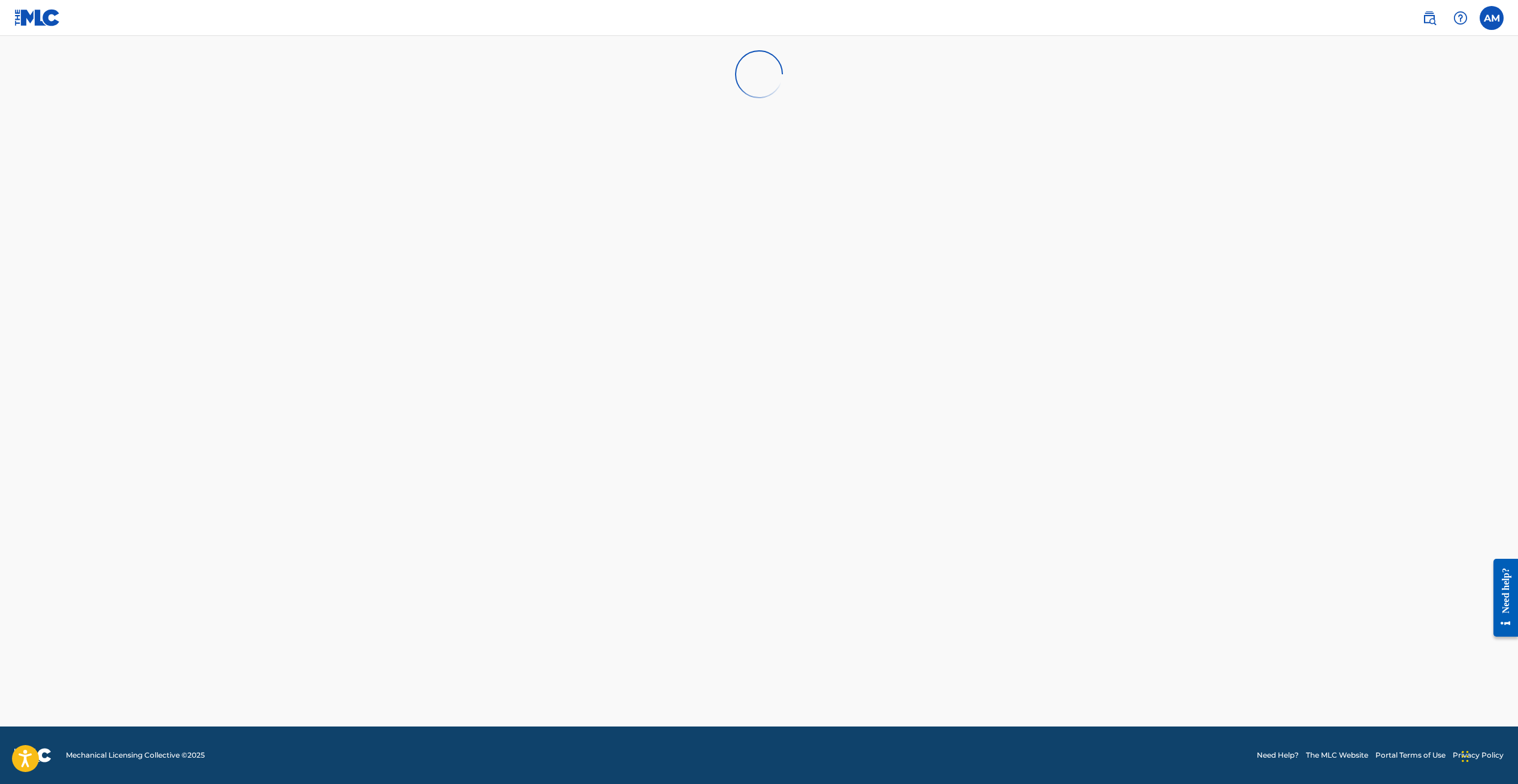
click at [1487, 19] on label at bounding box center [1491, 18] width 24 height 24
click at [1491, 18] on input "AM [PERSON_NAME] [EMAIL_ADDRESS][DOMAIN_NAME] Notification Preferences Profile …" at bounding box center [1491, 18] width 0 height 0
click at [1444, 76] on p "[PERSON_NAME]" at bounding box center [1450, 71] width 91 height 14
click at [1491, 18] on input "AM [PERSON_NAME] [EMAIL_ADDRESS][DOMAIN_NAME] Notification Preferences Profile …" at bounding box center [1491, 18] width 0 height 0
click at [1432, 75] on p "[PERSON_NAME]" at bounding box center [1450, 71] width 91 height 14
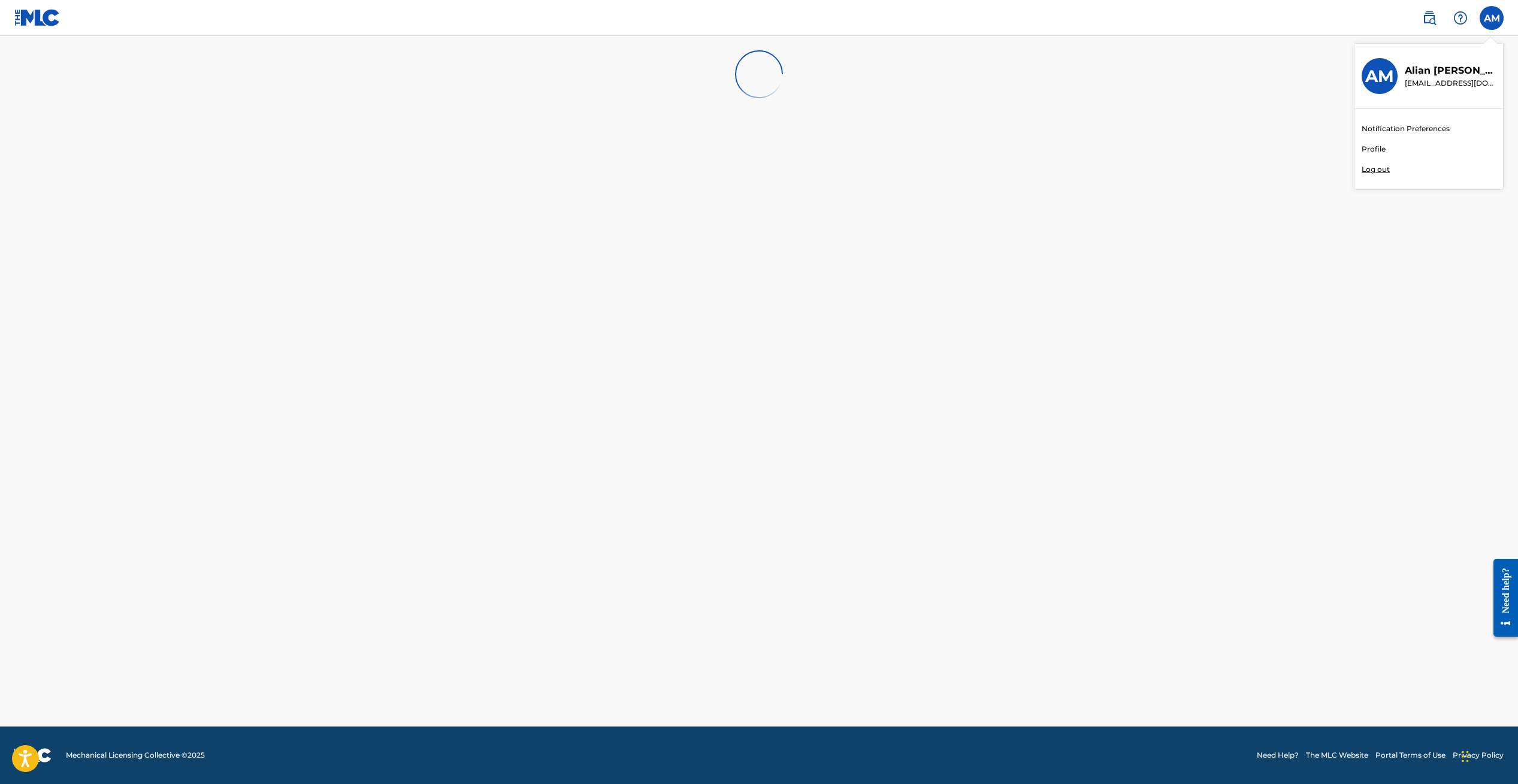
click at [1491, 18] on input "AM [PERSON_NAME] [EMAIL_ADDRESS][DOMAIN_NAME] Notification Preferences Profile …" at bounding box center [1491, 18] width 0 height 0
click at [1385, 75] on h3 "AM" at bounding box center [1379, 76] width 29 height 21
click at [1491, 18] on input "AM [PERSON_NAME] [EMAIL_ADDRESS][DOMAIN_NAME] Notification Preferences Profile …" at bounding box center [1491, 18] width 0 height 0
click at [1231, 137] on main at bounding box center [759, 381] width 1518 height 691
click at [37, 16] on img at bounding box center [37, 17] width 46 height 17
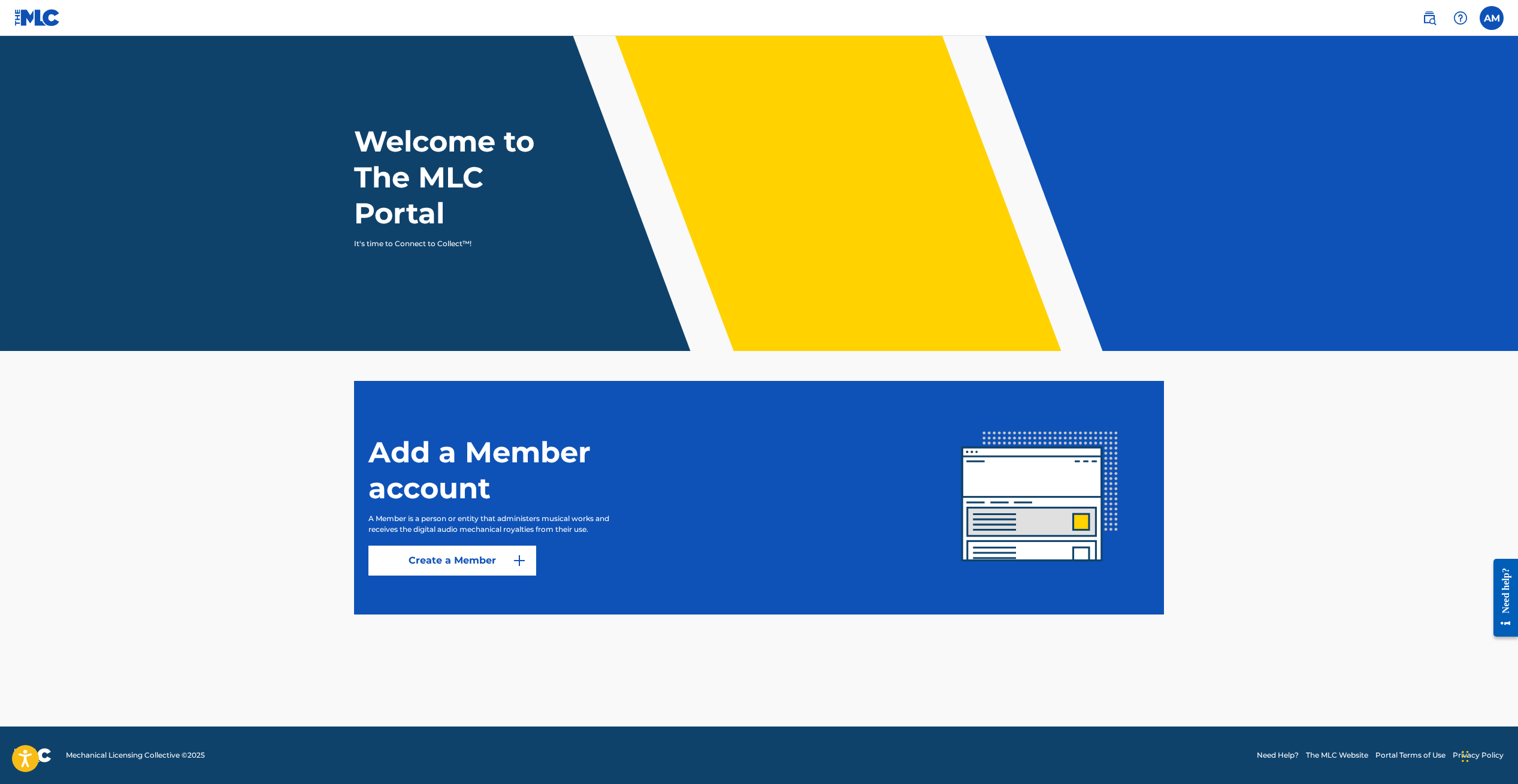
click at [501, 552] on link "Create a Member" at bounding box center [452, 561] width 168 height 30
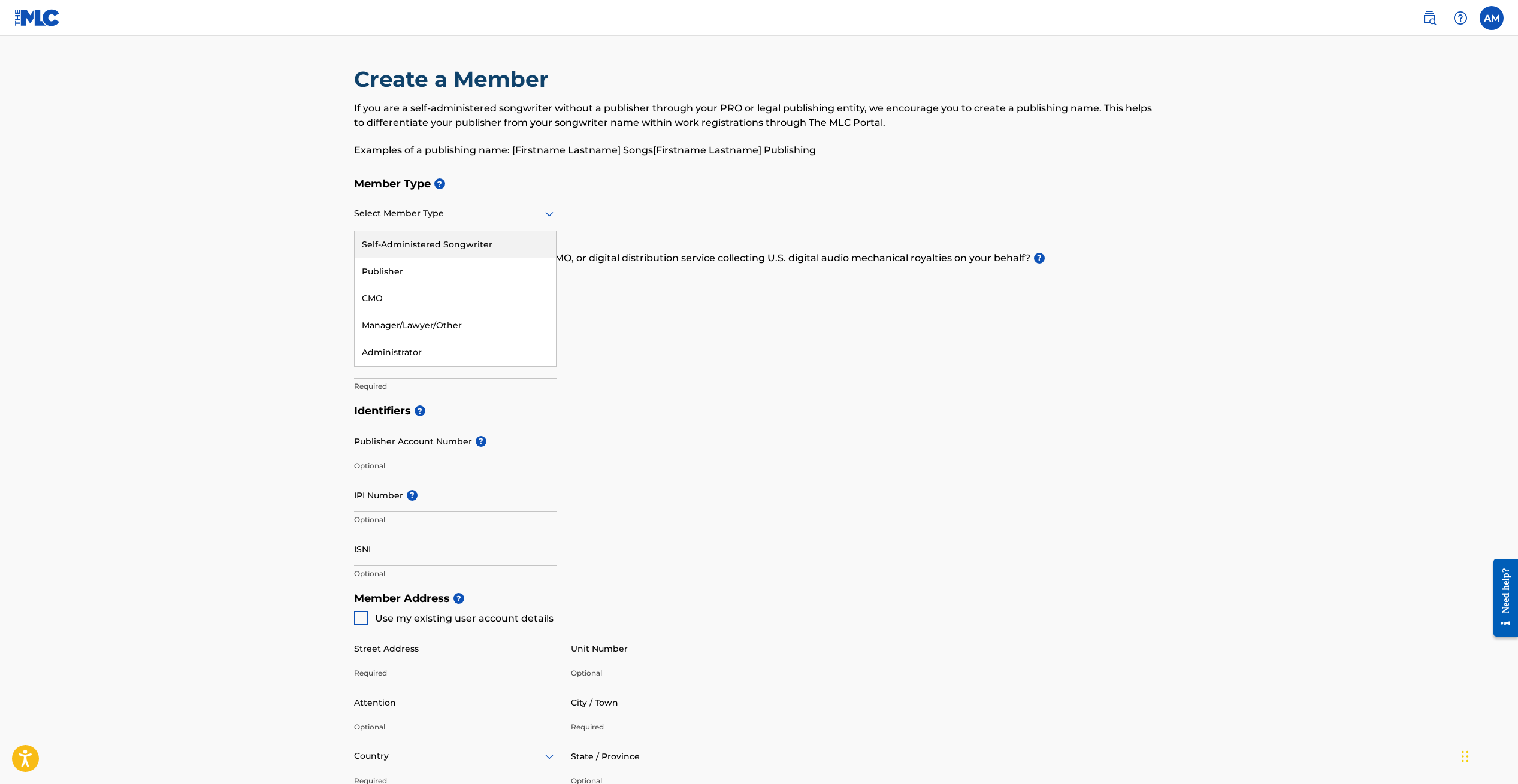
click at [467, 221] on div "Select Member Type" at bounding box center [455, 214] width 202 height 34
click at [654, 199] on div "Member Type ? Self-Administered Songwriter, 1 of 5. 5 results available. Use Up…" at bounding box center [758, 285] width 810 height 227
